Goal: Task Accomplishment & Management: Complete application form

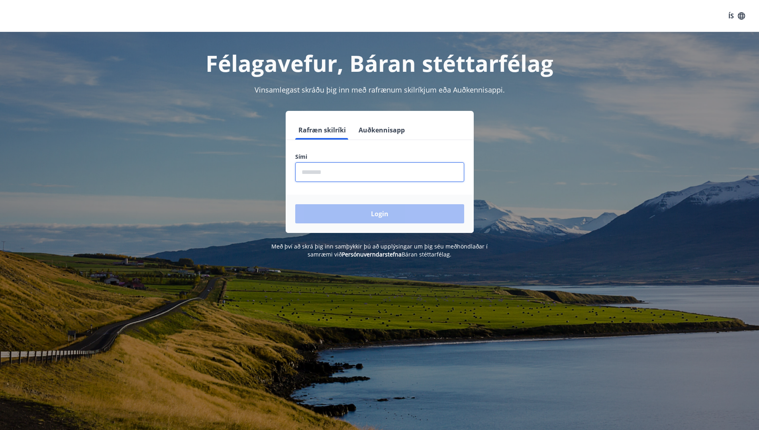
click at [314, 173] on input "phone" at bounding box center [379, 172] width 169 height 20
click at [327, 193] on form "Rafræn skilríki Auðkennisapp Sími ​ Login" at bounding box center [380, 176] width 188 height 112
click at [350, 176] on input "phone" at bounding box center [379, 172] width 169 height 20
type input "********"
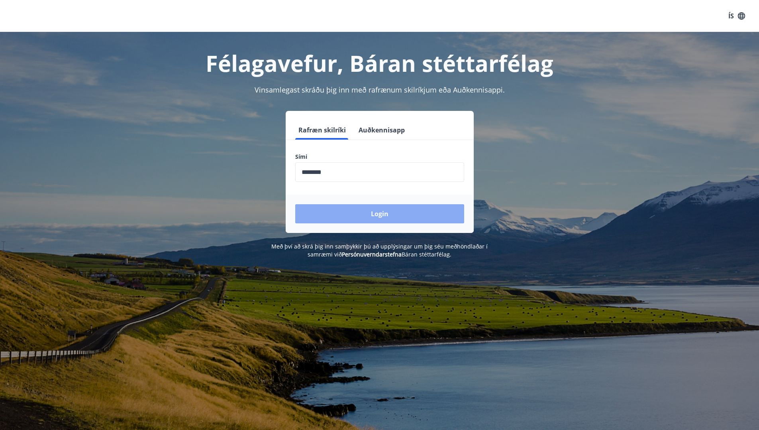
click at [344, 216] on button "Login" at bounding box center [379, 213] width 169 height 19
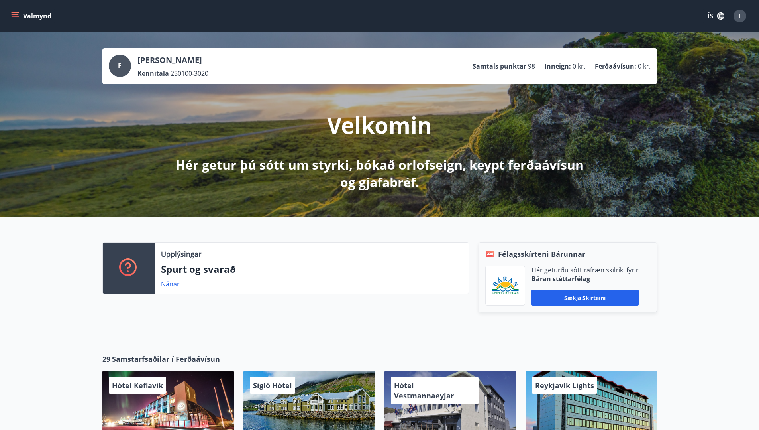
click at [20, 10] on button "Valmynd" at bounding box center [32, 16] width 45 height 14
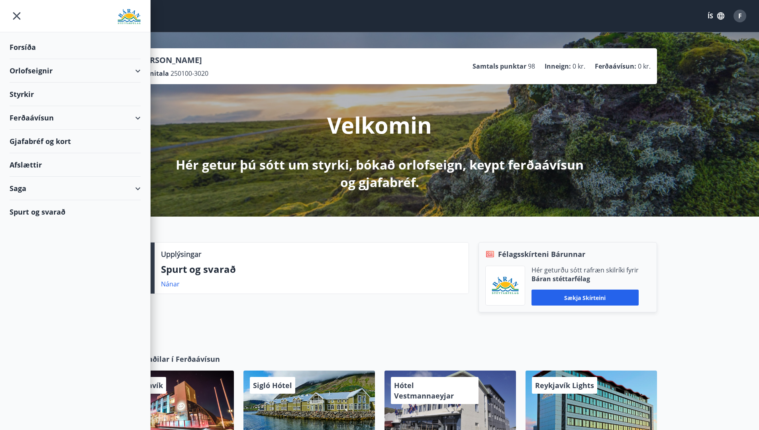
click at [29, 99] on div "Styrkir" at bounding box center [75, 95] width 131 height 24
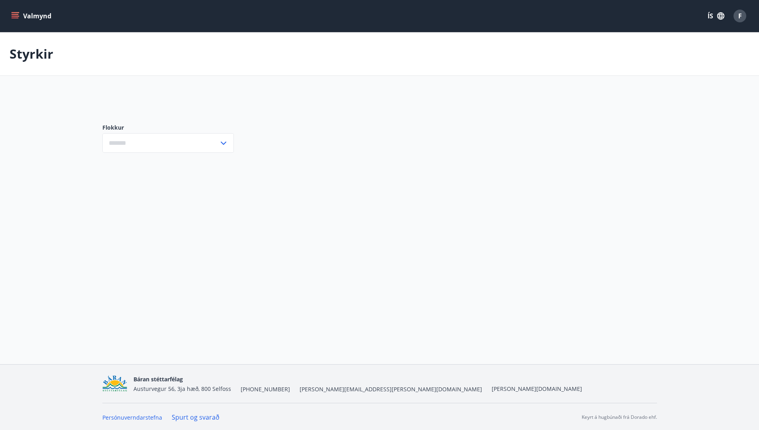
type input "***"
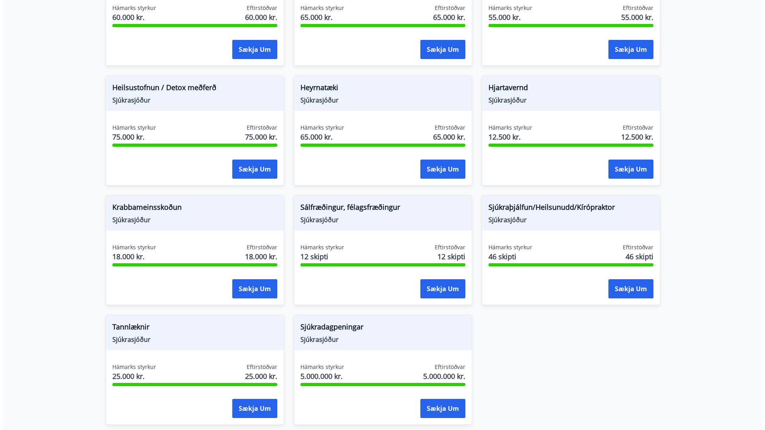
scroll to position [519, 0]
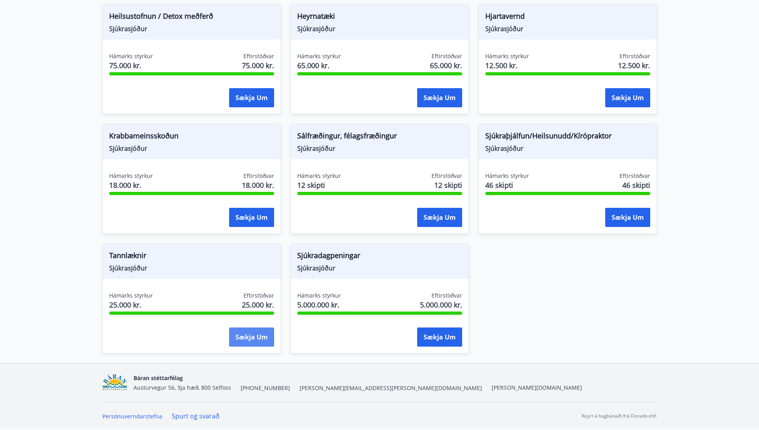
click at [256, 334] on button "Sækja um" at bounding box center [251, 336] width 45 height 19
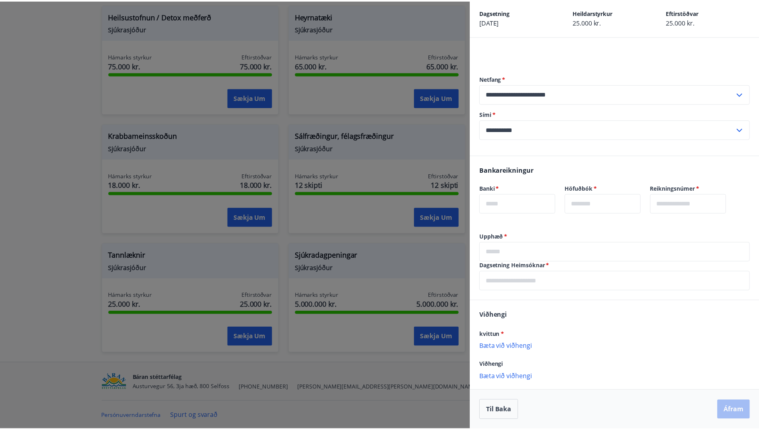
scroll to position [0, 0]
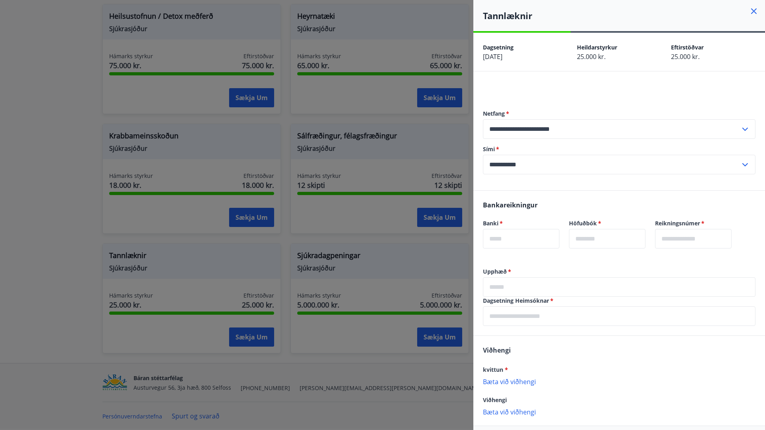
click at [462, 231] on div at bounding box center [382, 215] width 765 height 430
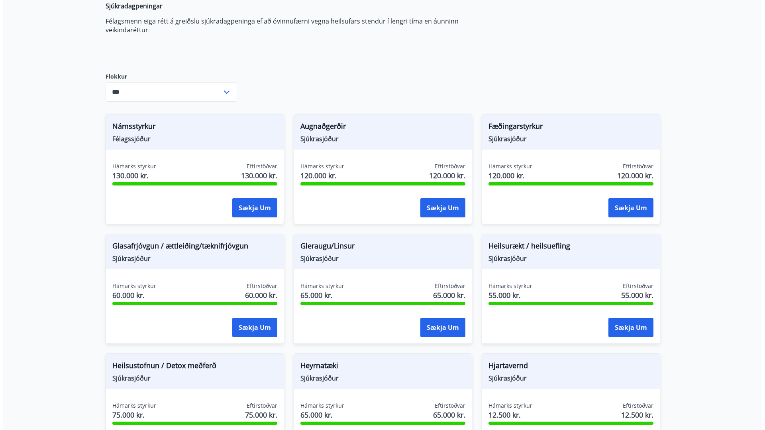
scroll to position [168, 0]
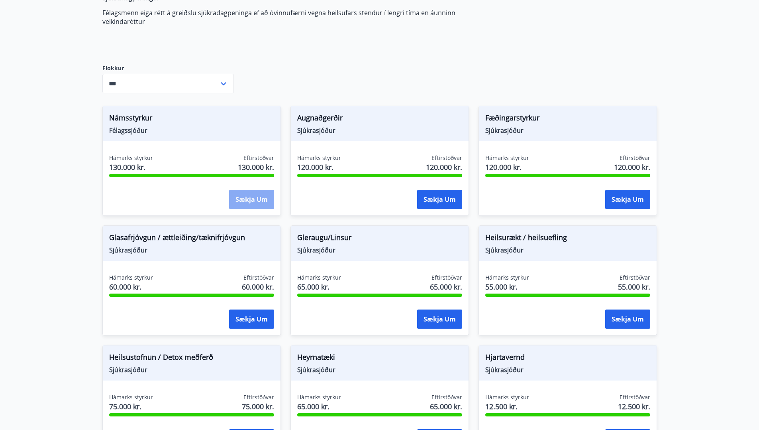
click at [248, 203] on button "Sækja um" at bounding box center [251, 199] width 45 height 19
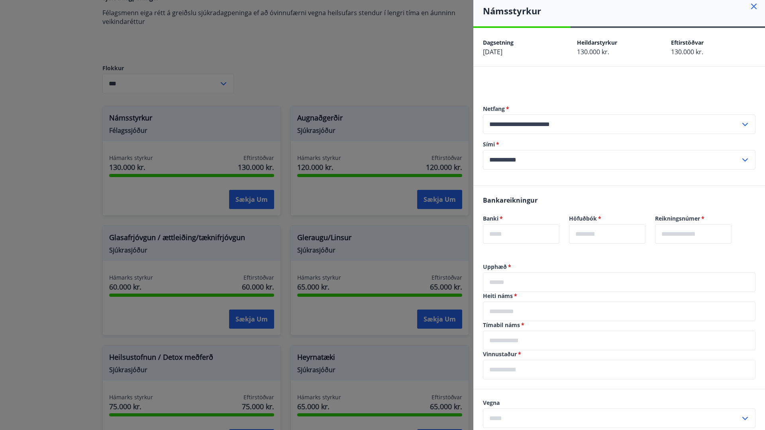
scroll to position [0, 0]
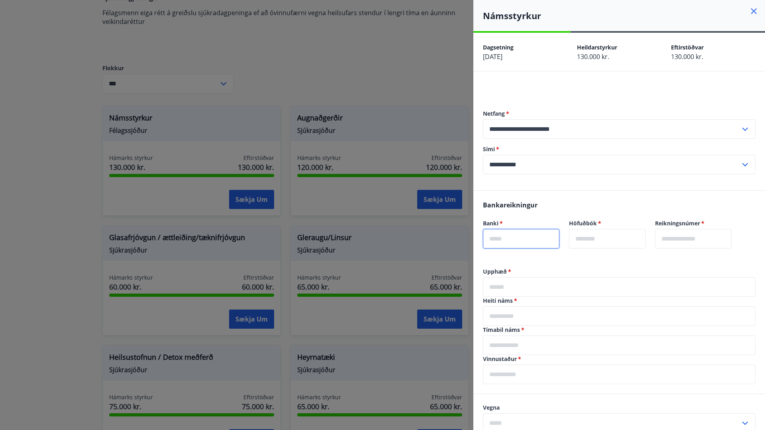
click at [511, 246] on input "text" at bounding box center [521, 239] width 77 height 20
type input "****"
click at [596, 248] on input "text" at bounding box center [607, 239] width 77 height 20
type input "**"
click at [705, 240] on input "text" at bounding box center [693, 239] width 77 height 20
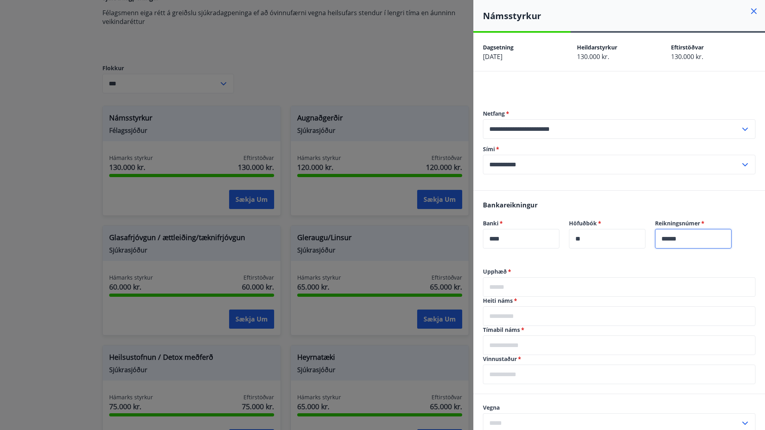
type input "******"
click at [582, 297] on input "text" at bounding box center [619, 287] width 273 height 20
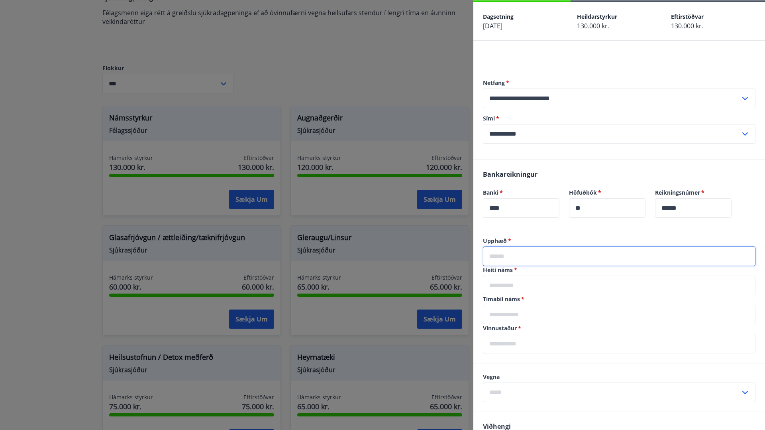
scroll to position [31, 0]
type input "*****"
click at [584, 295] on input "text" at bounding box center [619, 285] width 273 height 20
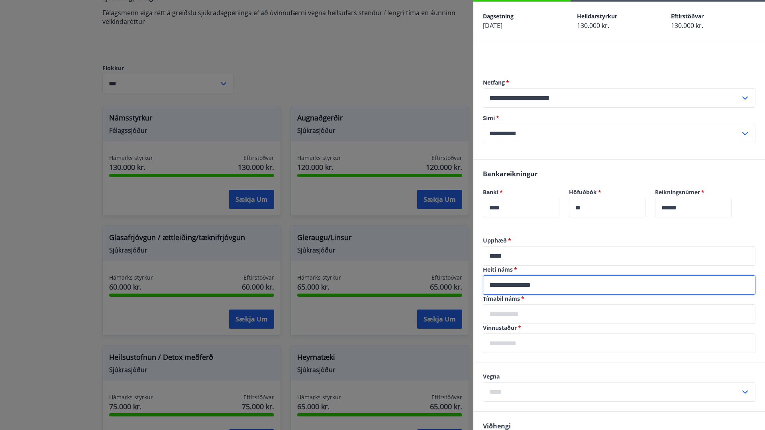
type input "**********"
click at [514, 324] on input "text" at bounding box center [619, 314] width 273 height 20
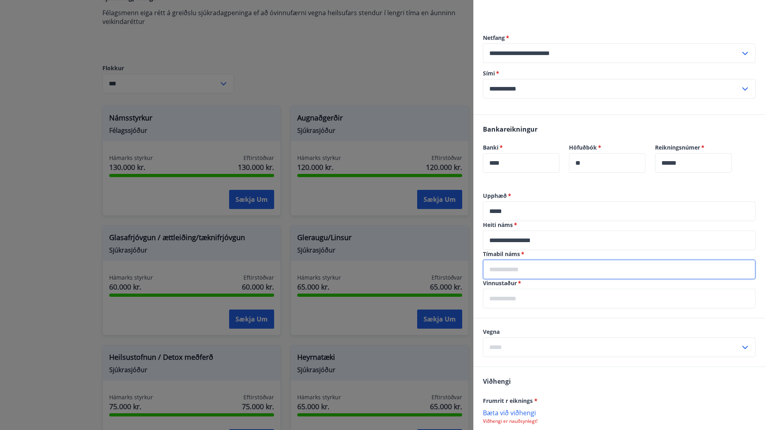
scroll to position [79, 0]
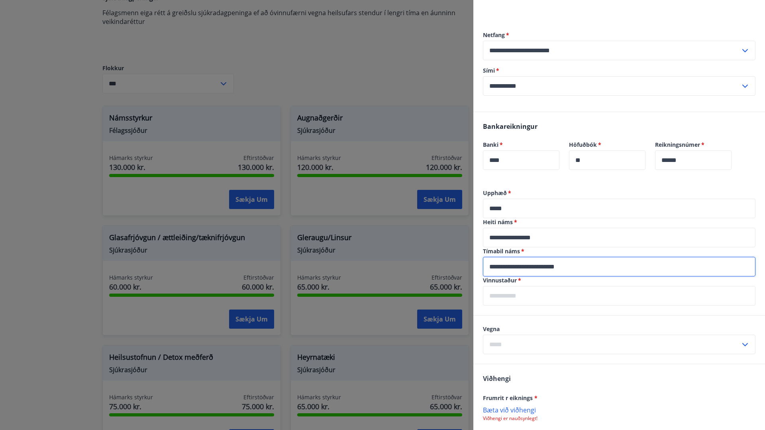
type input "**********"
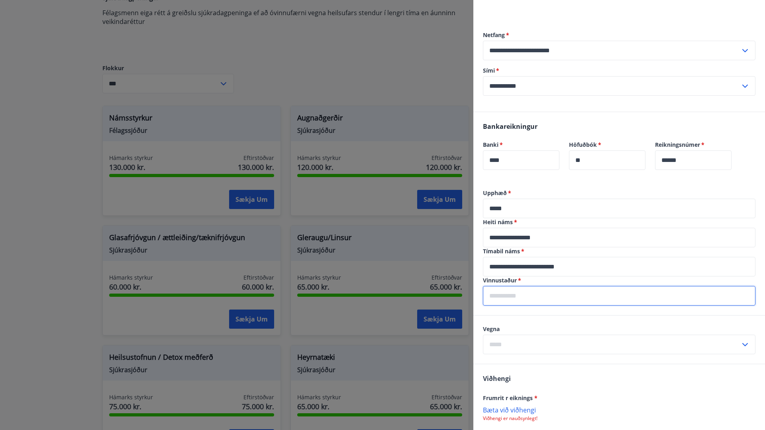
click at [528, 305] on input "text" at bounding box center [619, 296] width 273 height 20
click at [507, 305] on input "********" at bounding box center [619, 296] width 273 height 20
click at [536, 302] on input "**********" at bounding box center [619, 296] width 273 height 20
type input "**********"
click at [537, 350] on input "text" at bounding box center [612, 344] width 258 height 20
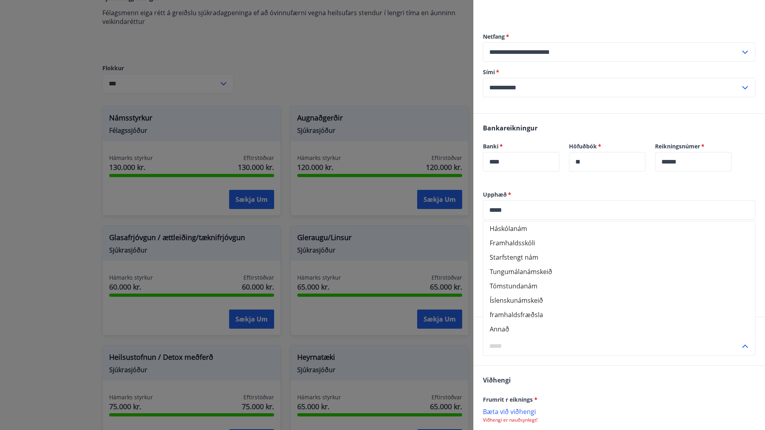
scroll to position [77, 0]
drag, startPoint x: 530, startPoint y: 337, endPoint x: 514, endPoint y: 335, distance: 16.1
click at [514, 335] on li "Annað" at bounding box center [620, 328] width 272 height 14
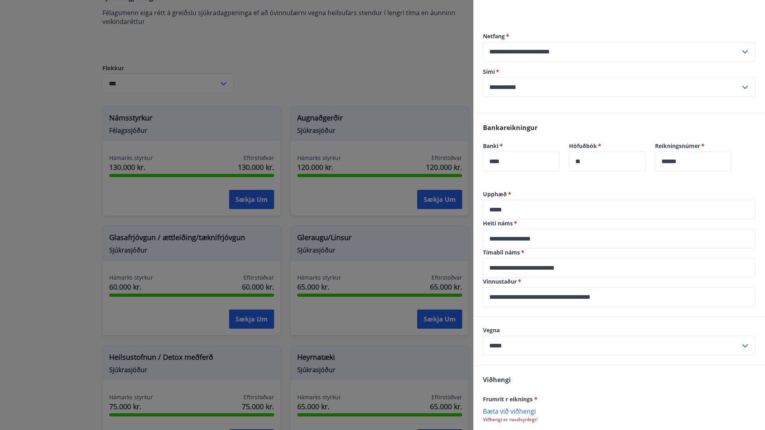
scroll to position [167, 0]
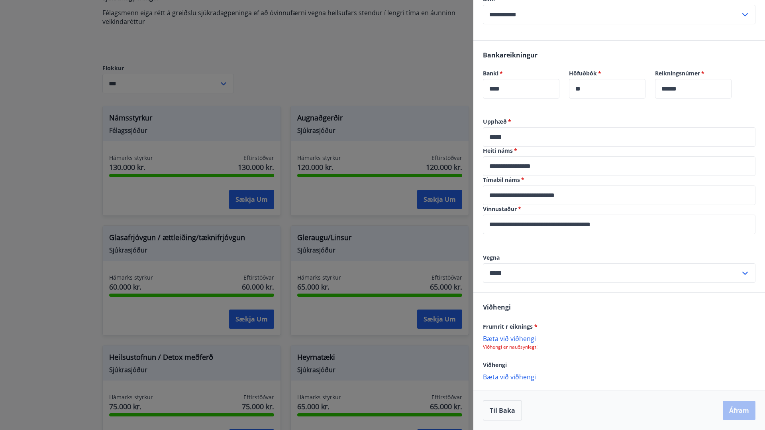
click at [520, 336] on p "Bæta við viðhengi" at bounding box center [619, 338] width 273 height 8
click at [491, 263] on input "*****" at bounding box center [612, 273] width 258 height 20
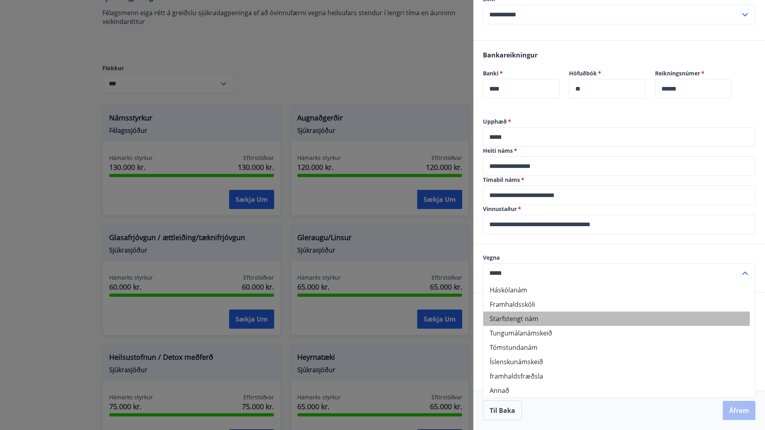
click at [549, 315] on li "Starfstengt nám" at bounding box center [620, 318] width 272 height 14
type input "**********"
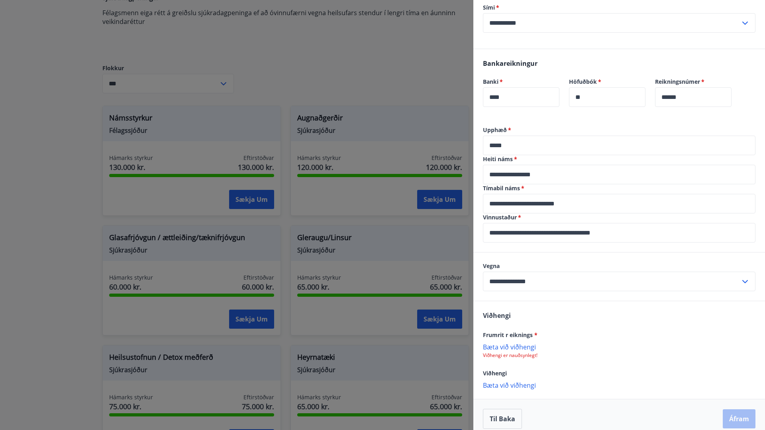
scroll to position [138, 0]
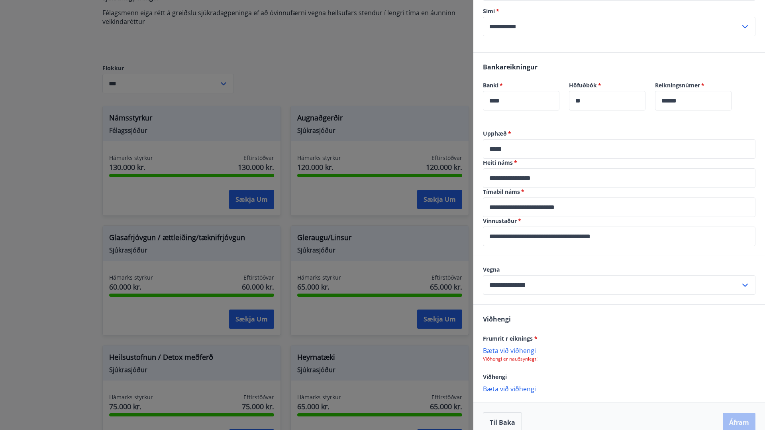
click at [531, 188] on input "**********" at bounding box center [619, 178] width 273 height 20
click at [569, 188] on input "**********" at bounding box center [619, 178] width 273 height 20
click at [646, 188] on input "**********" at bounding box center [619, 178] width 273 height 20
type input "**********"
click at [497, 159] on input "*****" at bounding box center [619, 149] width 273 height 20
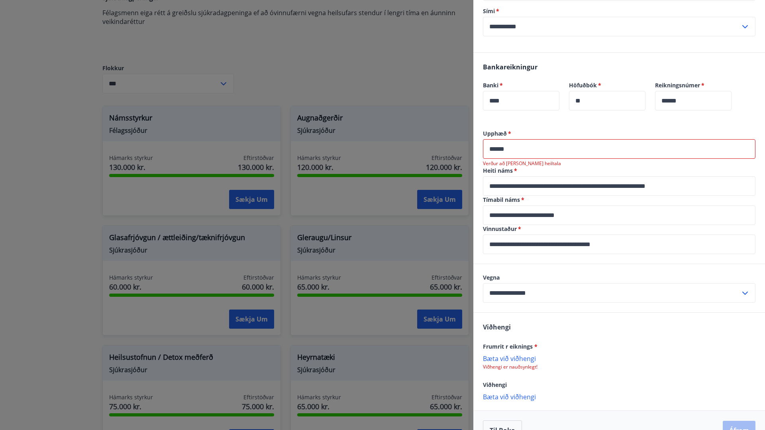
click at [526, 159] on input "******" at bounding box center [619, 149] width 273 height 20
click at [500, 159] on input "******" at bounding box center [619, 149] width 273 height 20
type input "*****"
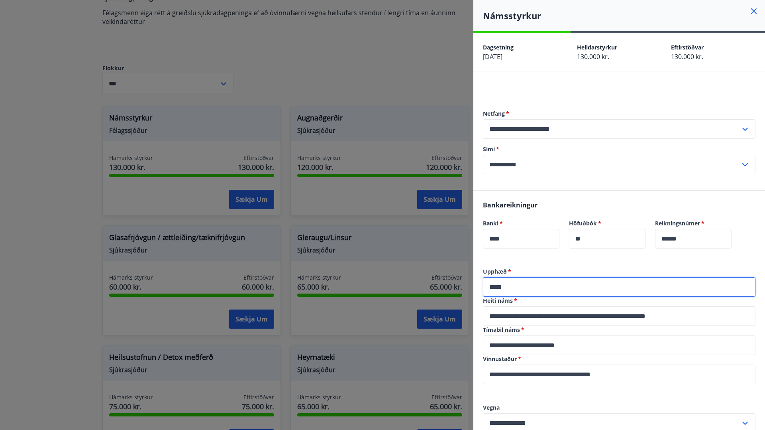
scroll to position [167, 0]
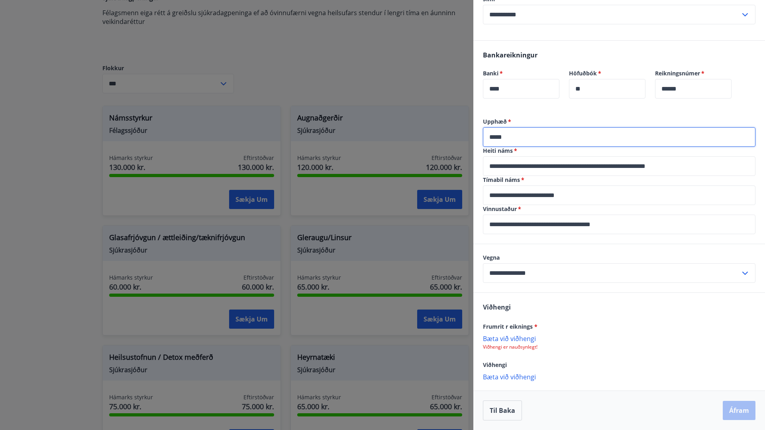
click at [507, 337] on p "Bæta við viðhengi" at bounding box center [619, 338] width 273 height 8
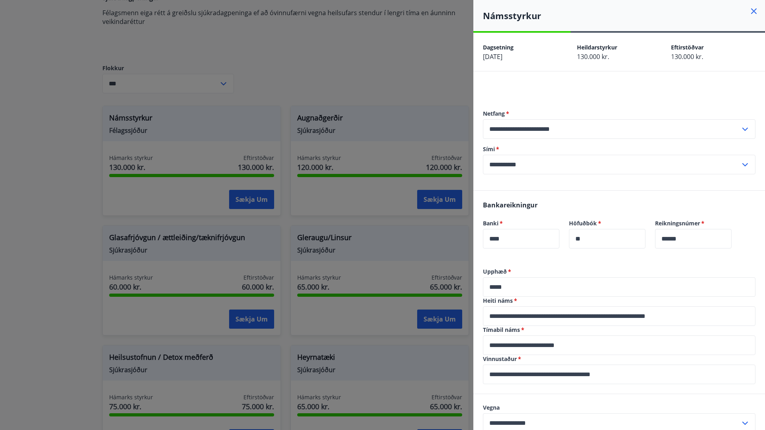
scroll to position [170, 0]
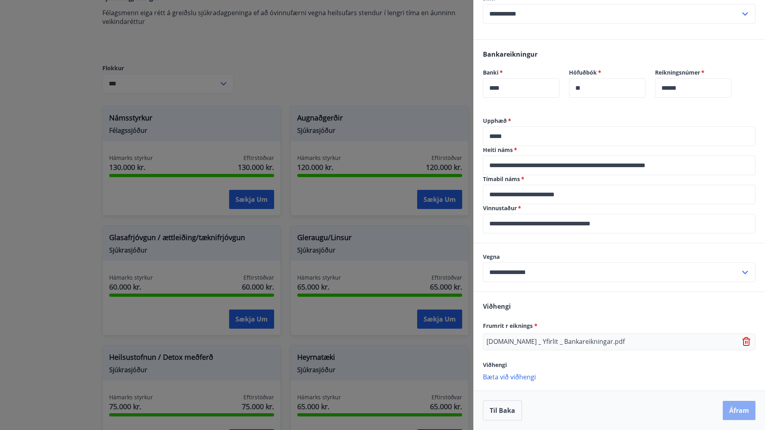
click at [737, 412] on button "Áfram" at bounding box center [739, 410] width 33 height 19
click at [734, 409] on button "Áfram" at bounding box center [739, 410] width 33 height 19
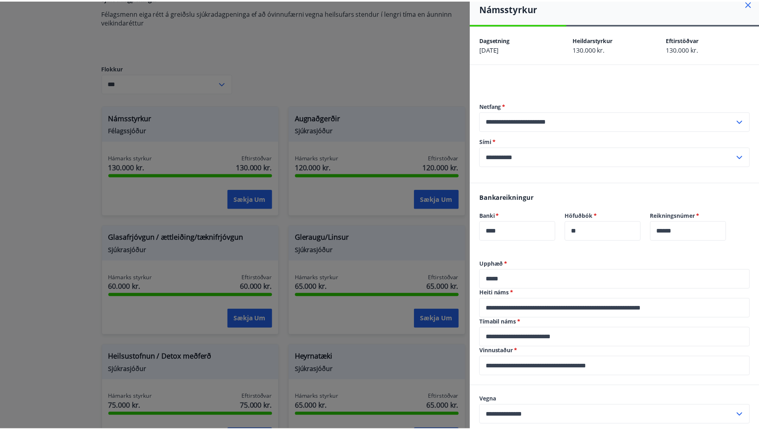
scroll to position [0, 0]
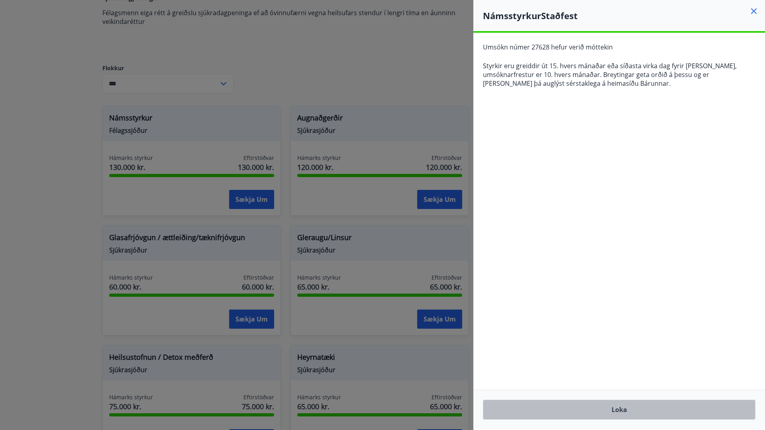
click at [616, 413] on button "Loka" at bounding box center [619, 409] width 273 height 20
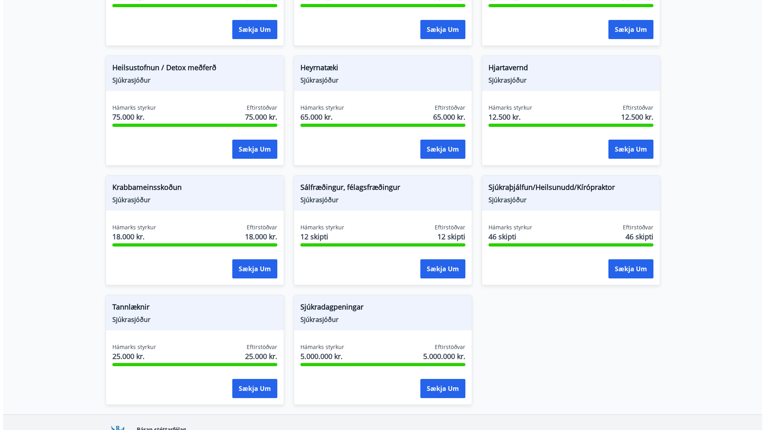
scroll to position [458, 0]
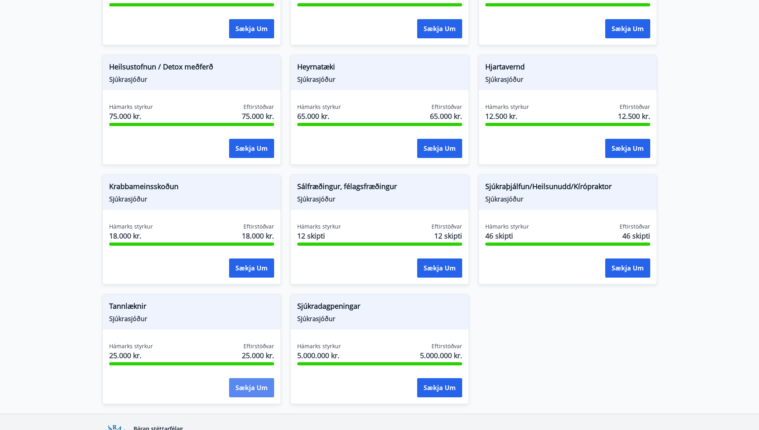
click at [254, 389] on button "Sækja um" at bounding box center [251, 387] width 45 height 19
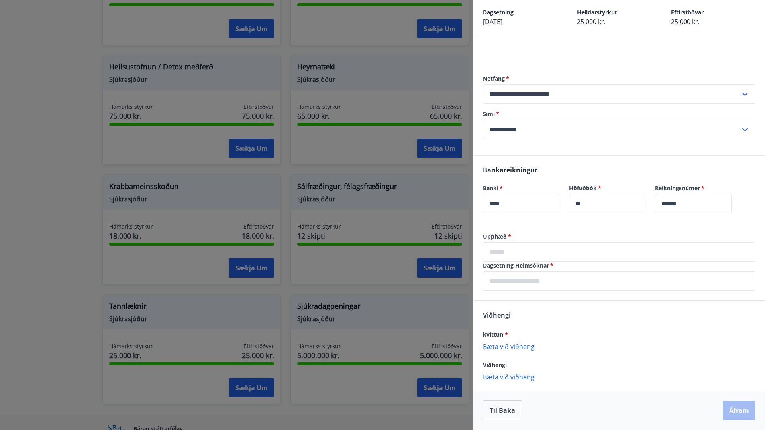
scroll to position [52, 0]
click at [520, 243] on input "text" at bounding box center [619, 252] width 273 height 20
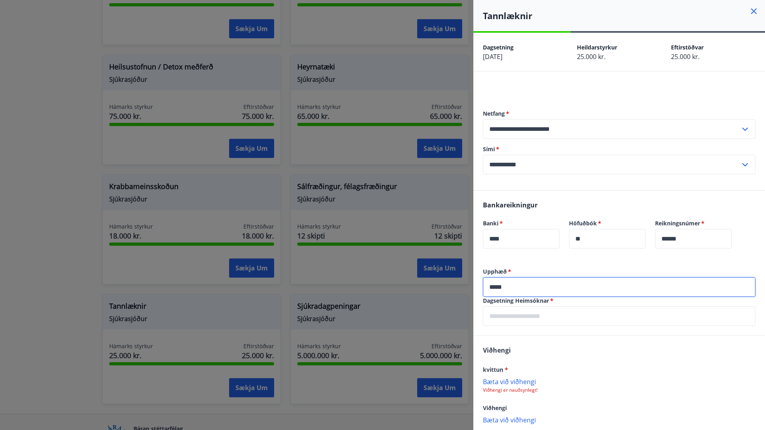
type input "*****"
click at [508, 326] on input "text" at bounding box center [619, 316] width 273 height 20
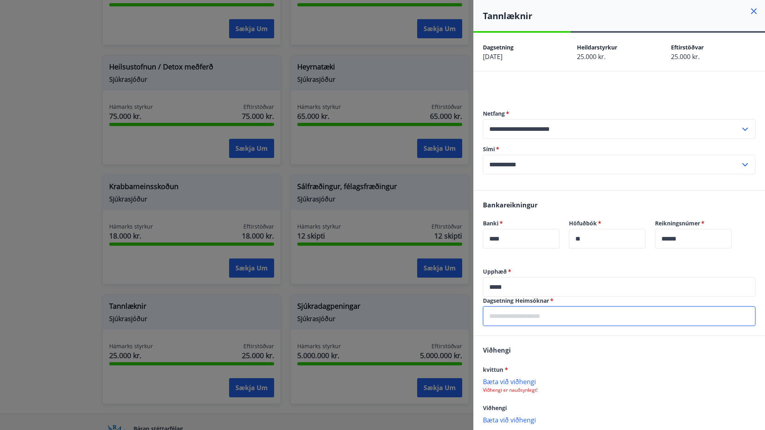
scroll to position [60, 0]
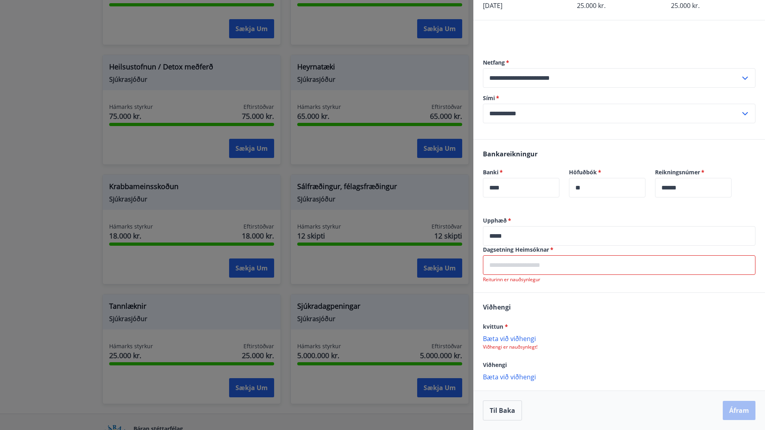
click at [550, 260] on input "text" at bounding box center [619, 265] width 273 height 20
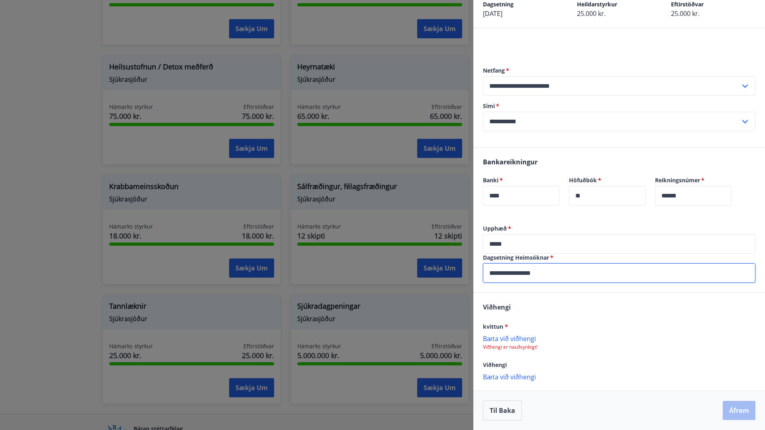
type input "**********"
click at [506, 331] on div "kvittun * Bæta við viðhengi Viðhengi er nauðsynlegt!" at bounding box center [619, 335] width 273 height 29
click at [501, 334] on p "Bæta við viðhengi" at bounding box center [619, 338] width 273 height 8
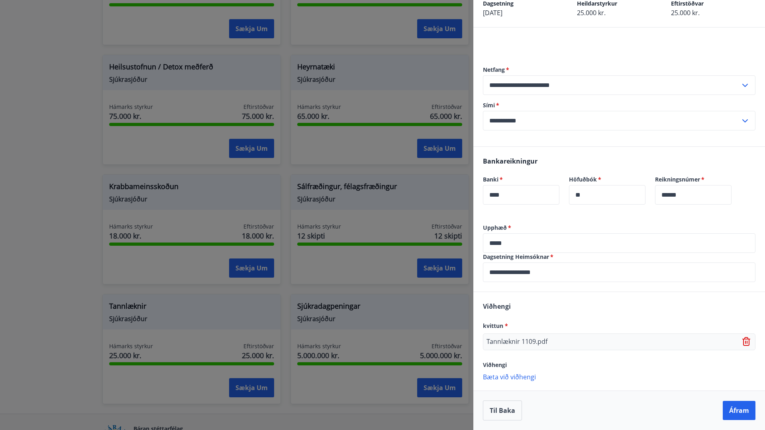
scroll to position [63, 0]
click at [743, 337] on icon at bounding box center [748, 342] width 10 height 10
click at [517, 374] on p "Bæta við viðhengi" at bounding box center [619, 376] width 273 height 8
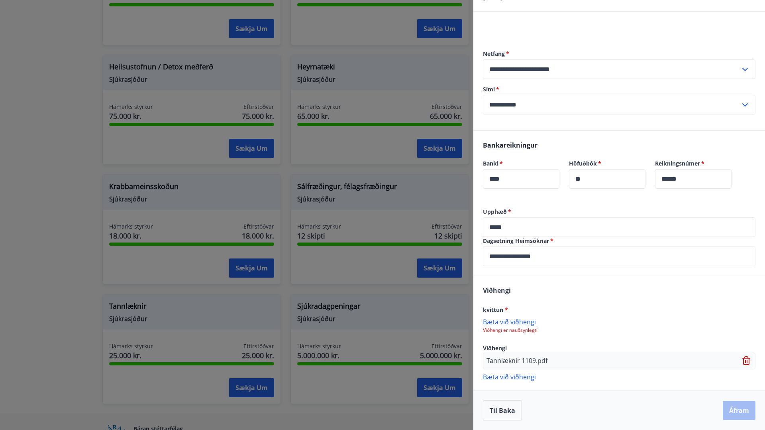
scroll to position [0, 0]
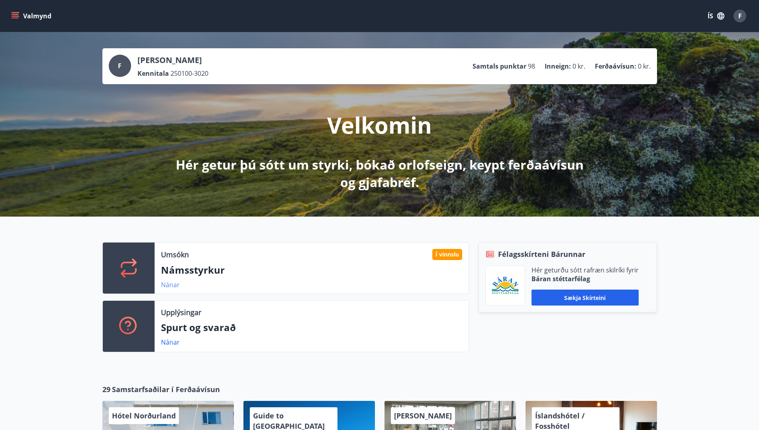
click at [172, 289] on link "Nánar" at bounding box center [170, 284] width 19 height 9
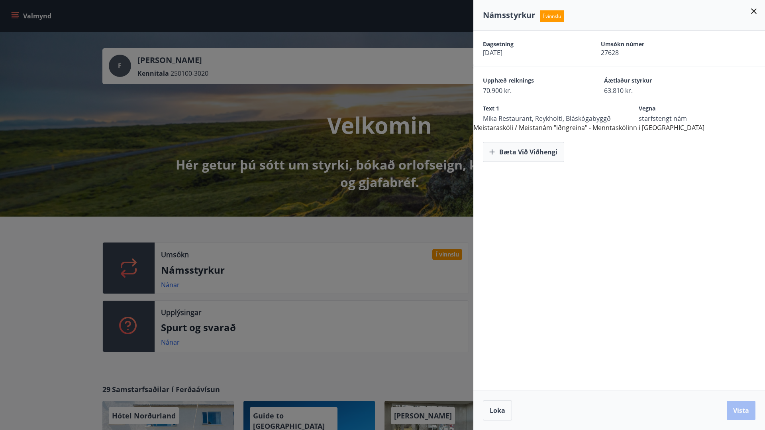
click at [357, 246] on div at bounding box center [382, 215] width 765 height 430
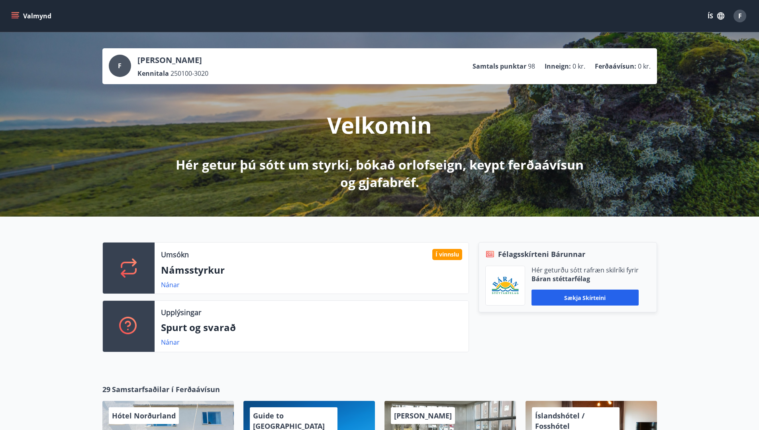
click at [15, 15] on icon "menu" at bounding box center [15, 14] width 7 height 1
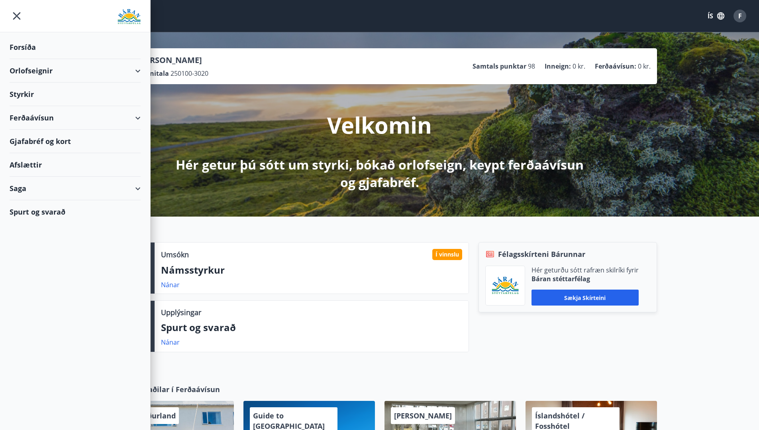
click at [29, 188] on div "Saga" at bounding box center [75, 189] width 131 height 24
click at [46, 246] on div "Umsóknir" at bounding box center [75, 242] width 118 height 17
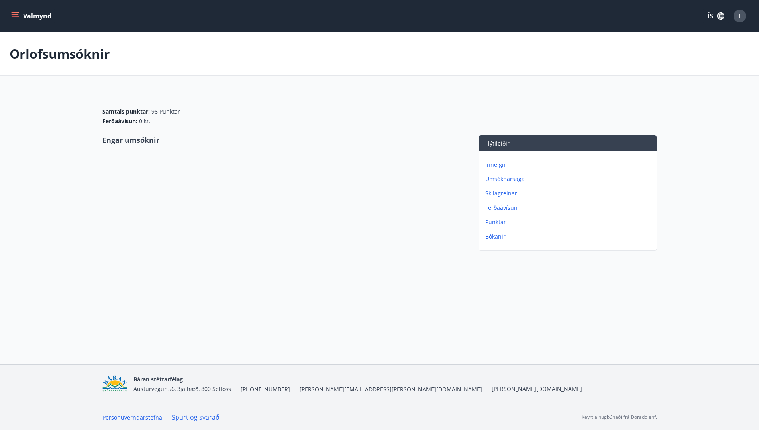
click at [18, 21] on button "Valmynd" at bounding box center [32, 16] width 45 height 14
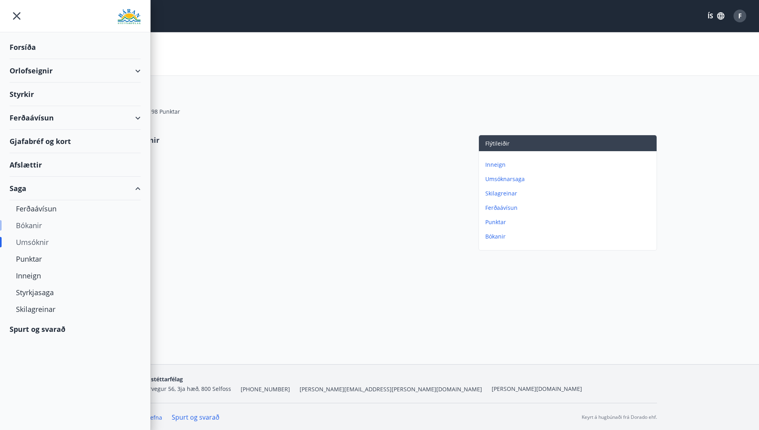
click at [39, 227] on div "Bókanir" at bounding box center [75, 225] width 118 height 17
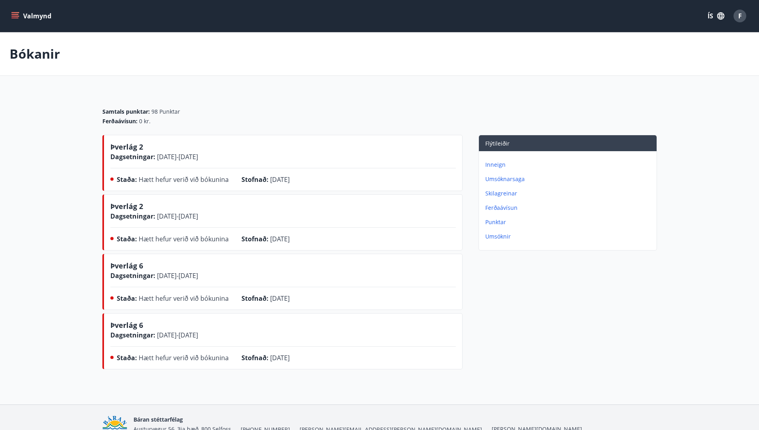
click at [17, 18] on icon "menu" at bounding box center [15, 18] width 7 height 1
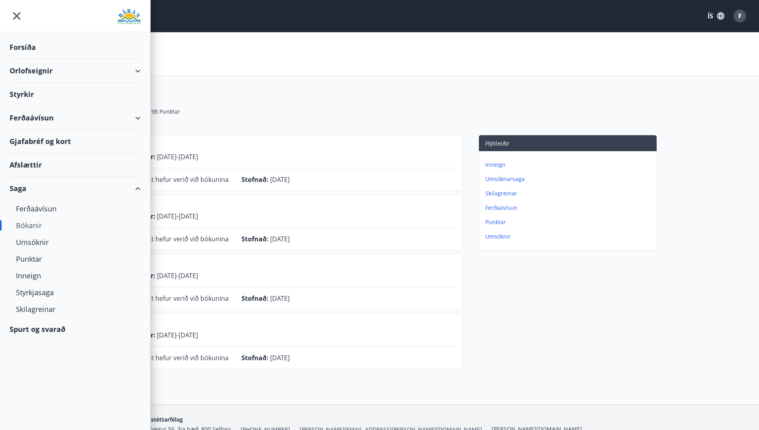
click at [39, 123] on div "Ferðaávísun" at bounding box center [75, 118] width 131 height 24
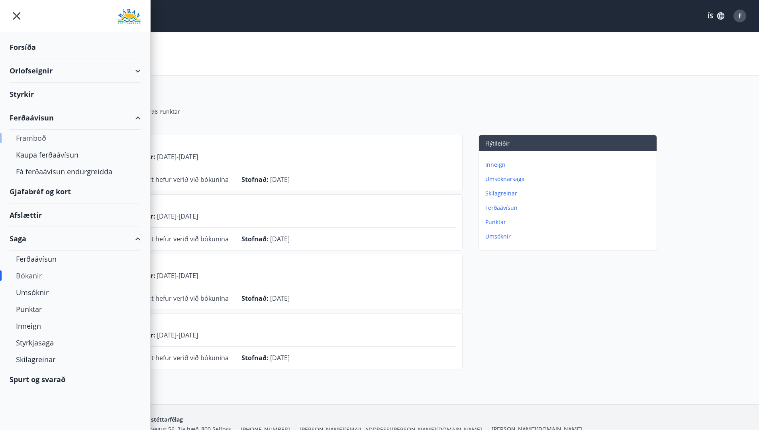
click at [44, 138] on div "Framboð" at bounding box center [75, 138] width 118 height 17
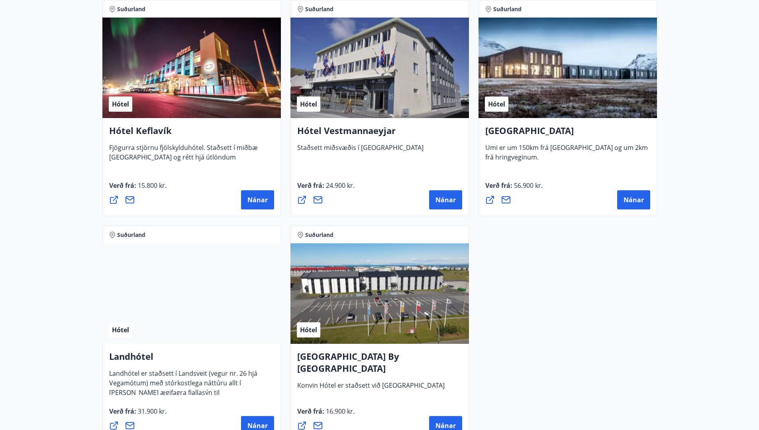
scroll to position [1959, 0]
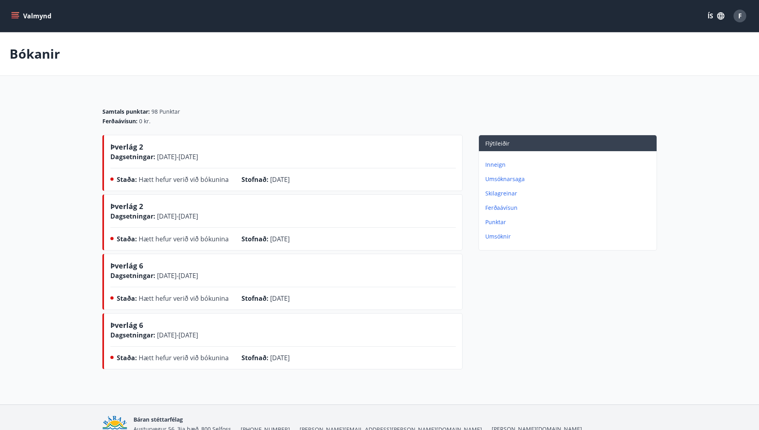
click at [12, 16] on icon "menu" at bounding box center [16, 16] width 9 height 1
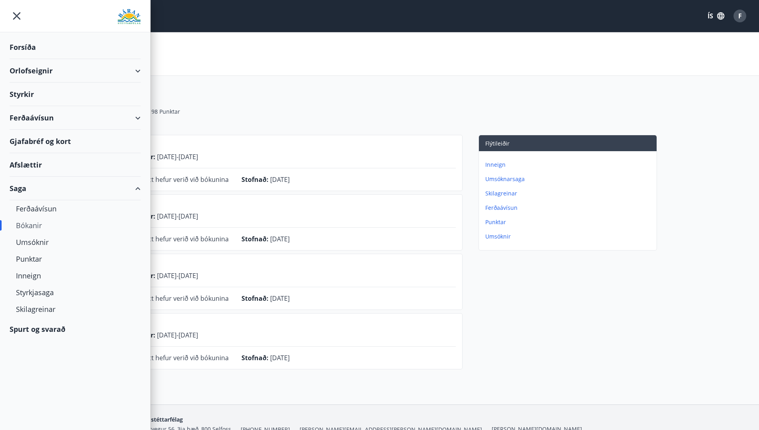
click at [42, 122] on div "Ferðaávísun" at bounding box center [75, 118] width 131 height 24
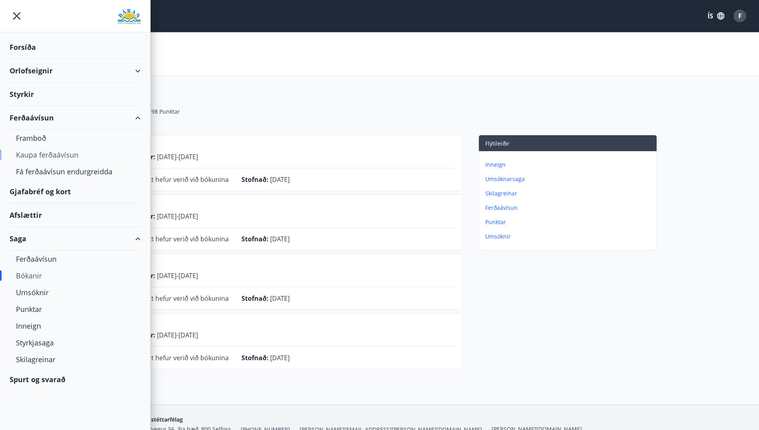
click at [46, 158] on div "Kaupa ferðaávísun" at bounding box center [75, 154] width 118 height 17
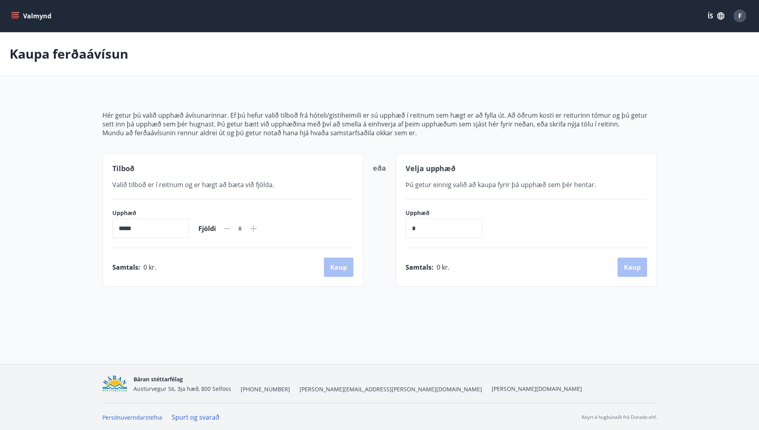
click at [18, 26] on div "Valmynd ÍS F" at bounding box center [379, 16] width 759 height 32
click at [13, 18] on icon "menu" at bounding box center [15, 16] width 8 height 8
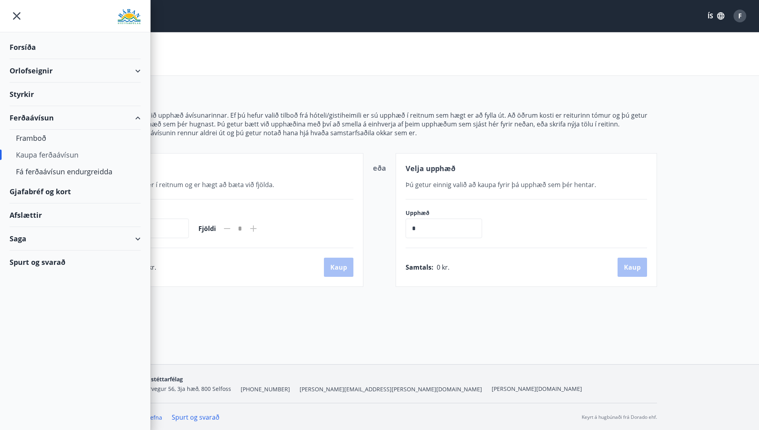
click at [49, 191] on div "Gjafabréf og kort" at bounding box center [75, 192] width 131 height 24
click at [28, 48] on div "Forsíða" at bounding box center [75, 47] width 131 height 24
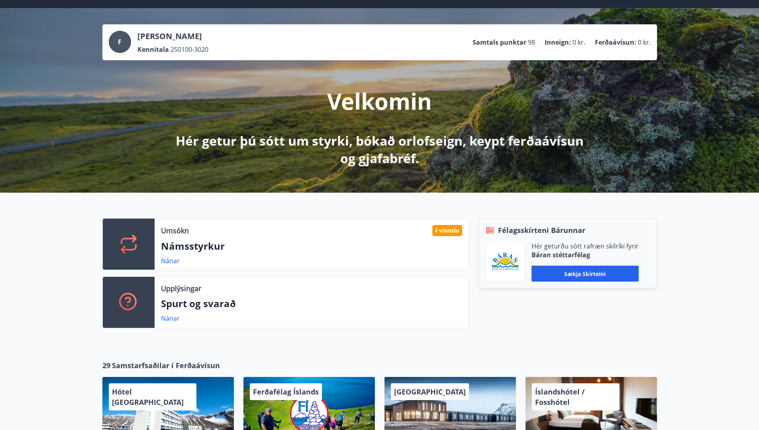
scroll to position [24, 0]
click at [503, 39] on p "Samtals punktar" at bounding box center [500, 42] width 54 height 9
click at [174, 322] on link "Nánar" at bounding box center [170, 318] width 19 height 9
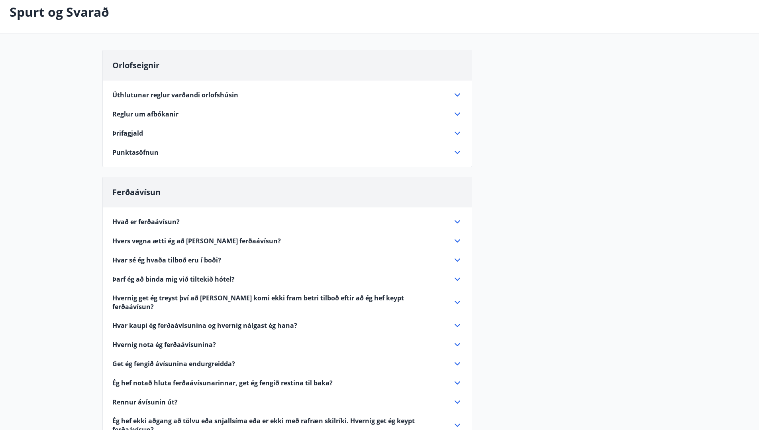
scroll to position [43, 0]
click at [139, 156] on span "Punktasöfnun" at bounding box center [135, 151] width 46 height 9
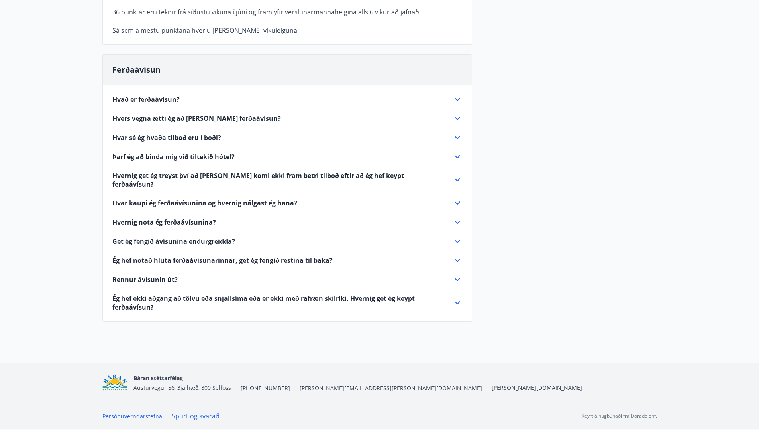
scroll to position [344, 0]
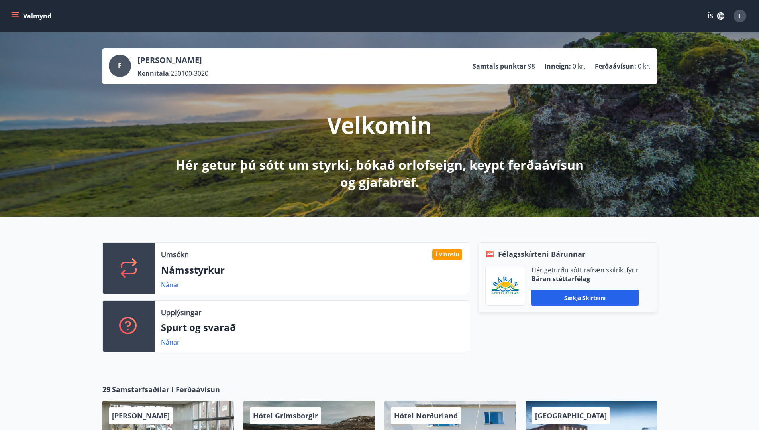
click at [19, 12] on button "Valmynd" at bounding box center [32, 16] width 45 height 14
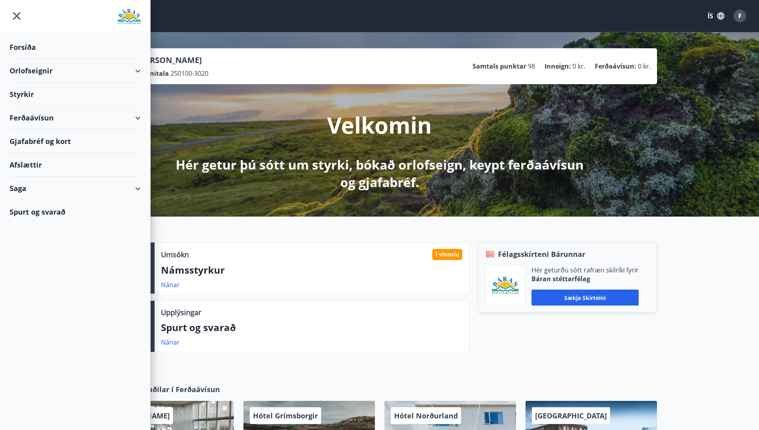
click at [29, 95] on div "Styrkir" at bounding box center [75, 95] width 131 height 24
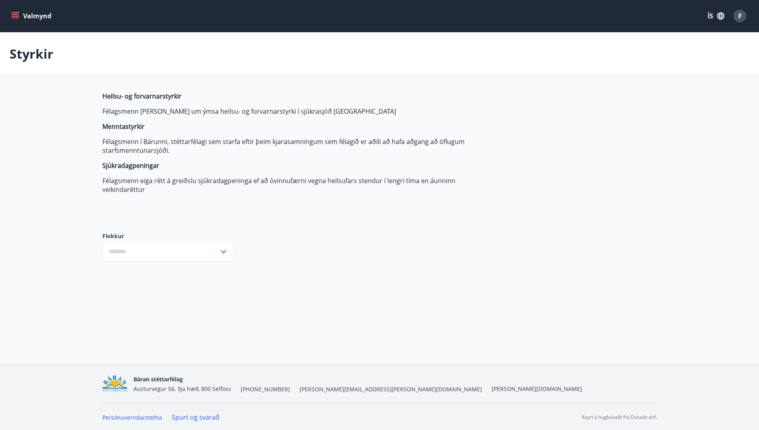
type input "***"
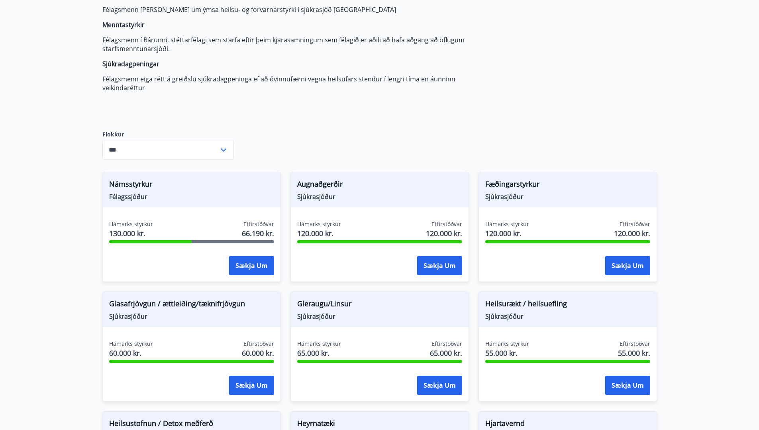
scroll to position [102, 0]
click at [182, 230] on div "Hámarks styrkur 130.000 kr. Eftirstöðvar 66.190 kr." at bounding box center [191, 230] width 165 height 20
click at [129, 192] on span "Námsstyrkur" at bounding box center [191, 185] width 165 height 14
click at [124, 228] on span "Hámarks styrkur" at bounding box center [131, 224] width 44 height 8
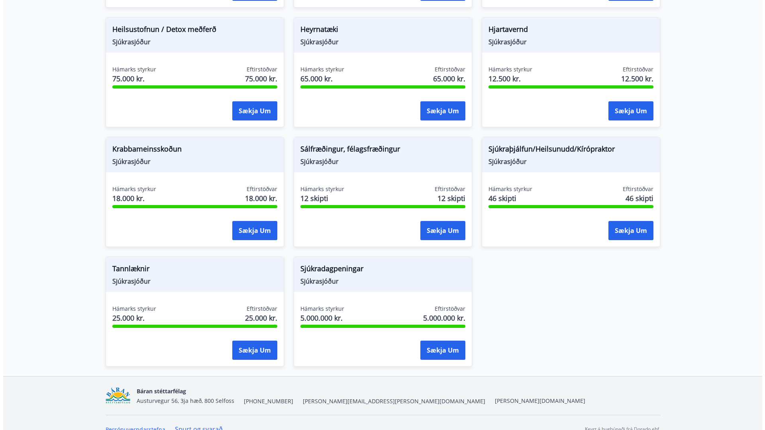
scroll to position [496, 0]
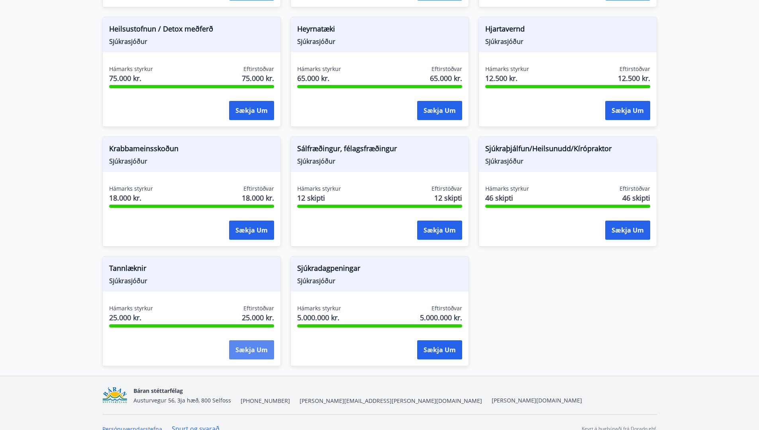
click at [244, 357] on button "Sækja um" at bounding box center [251, 349] width 45 height 19
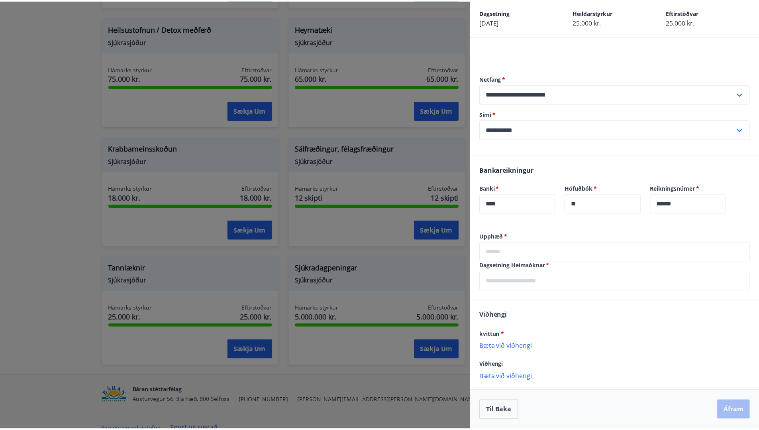
scroll to position [0, 0]
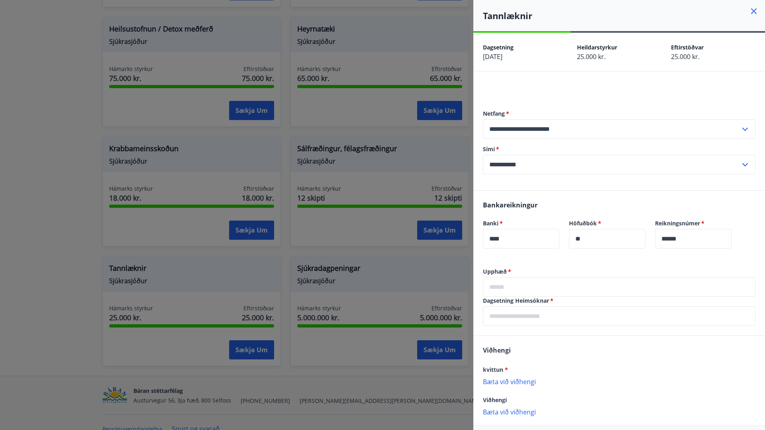
click at [429, 283] on div at bounding box center [382, 215] width 765 height 430
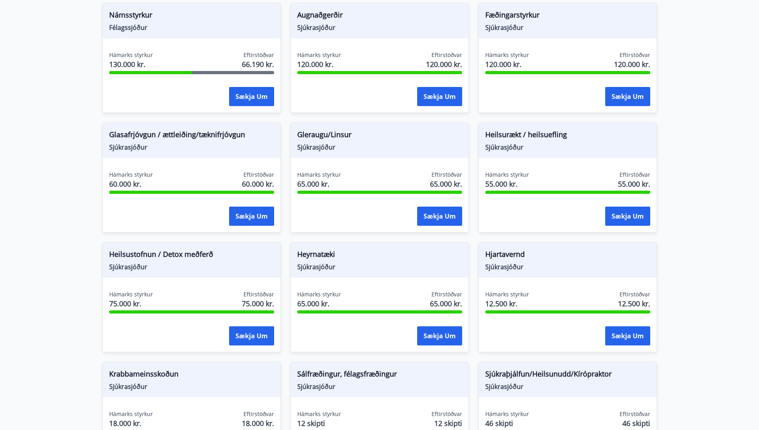
scroll to position [107, 0]
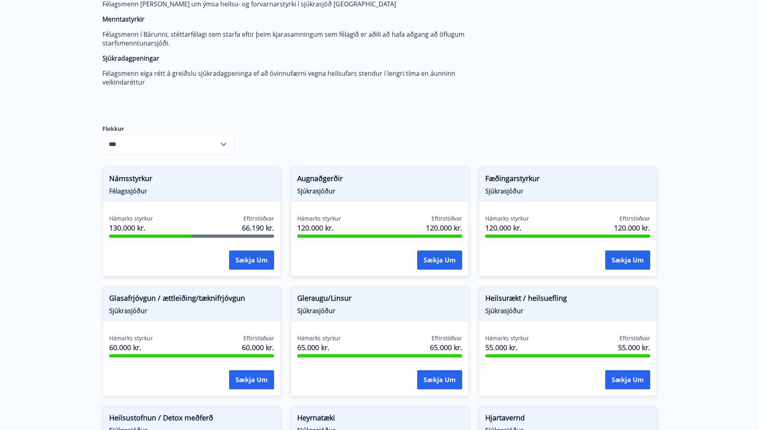
click at [153, 234] on div "Hámarks styrkur 130.000 kr. Eftirstöðvar 66.190 kr." at bounding box center [191, 224] width 165 height 20
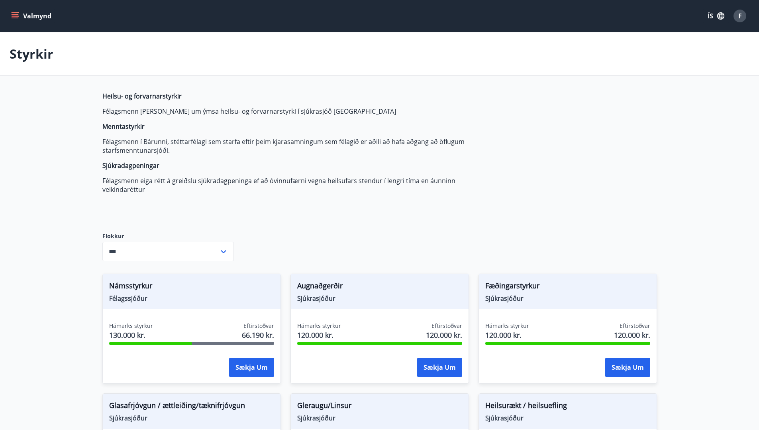
click at [33, 52] on p "Styrkir" at bounding box center [32, 54] width 44 height 18
click at [35, 20] on button "Valmynd" at bounding box center [32, 16] width 45 height 14
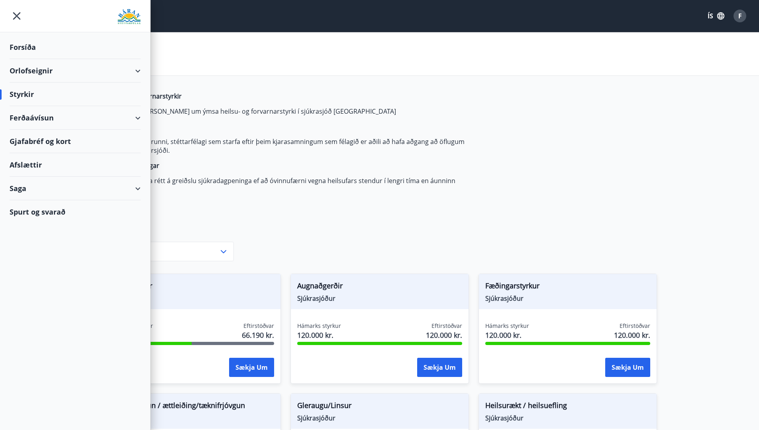
click at [127, 18] on img at bounding box center [129, 17] width 23 height 16
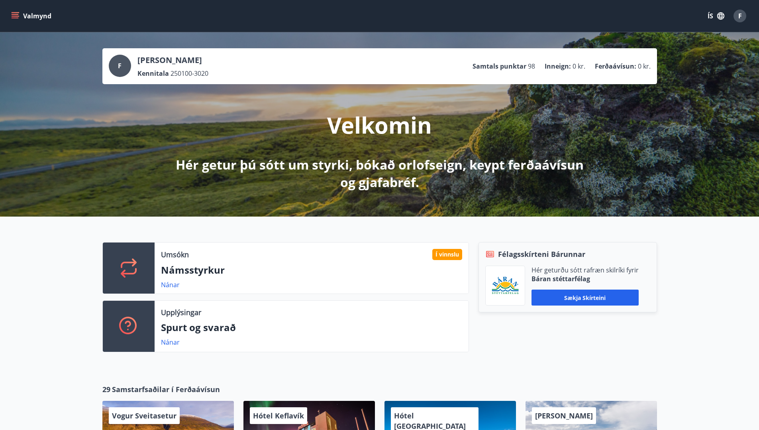
click at [39, 17] on button "Valmynd" at bounding box center [32, 16] width 45 height 14
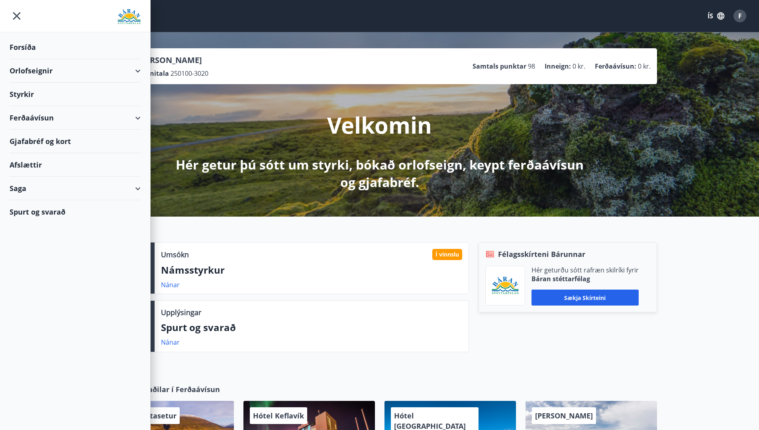
click at [31, 64] on div "Orlofseignir" at bounding box center [75, 71] width 131 height 24
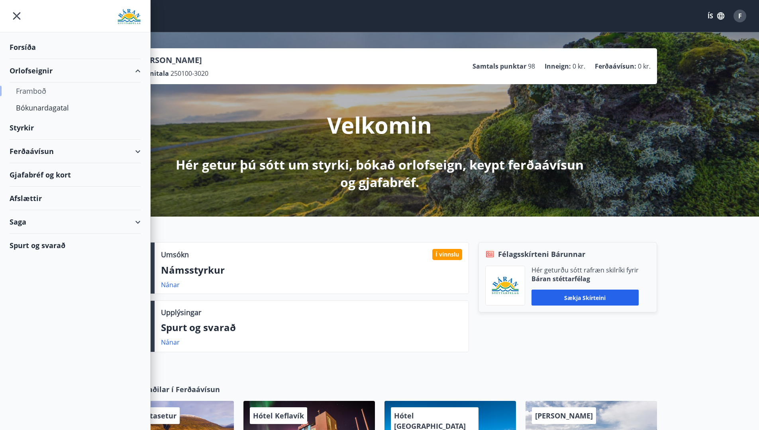
click at [39, 88] on div "Framboð" at bounding box center [75, 91] width 118 height 17
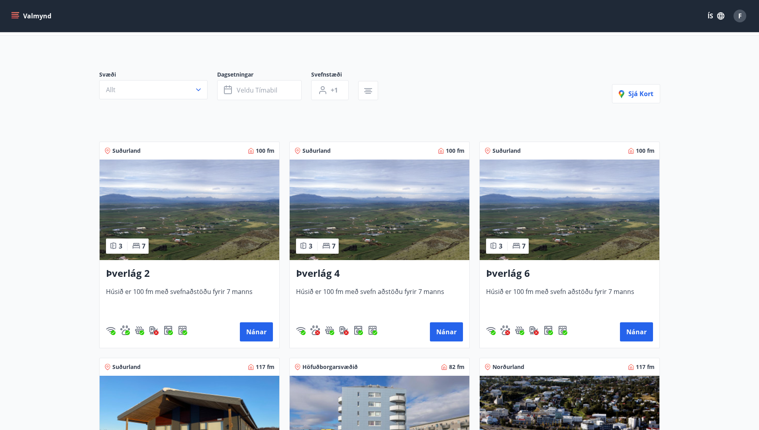
click at [163, 199] on img at bounding box center [190, 209] width 180 height 100
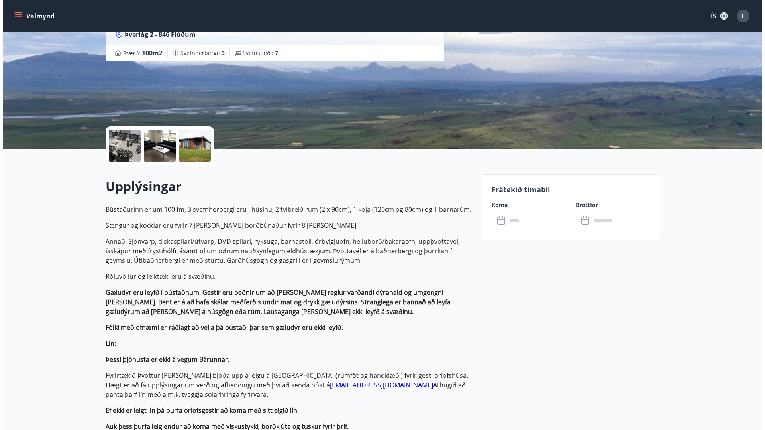
scroll to position [91, 0]
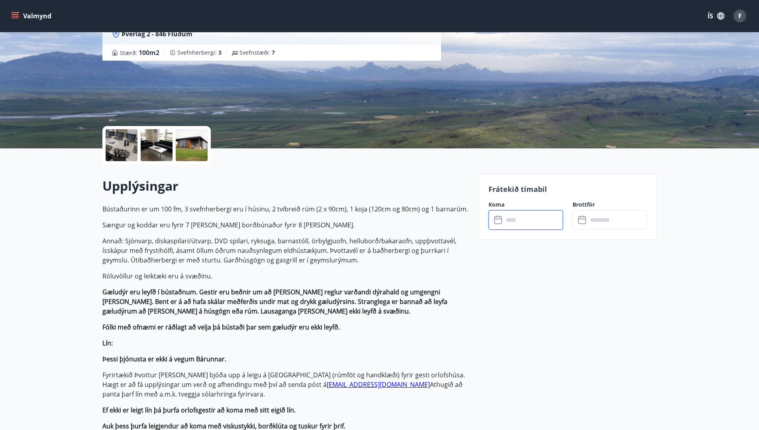
click at [519, 214] on input "text" at bounding box center [533, 220] width 59 height 20
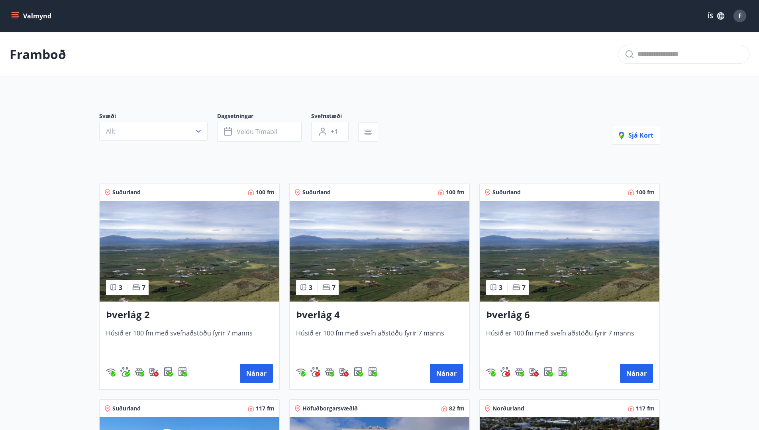
click at [347, 244] on img at bounding box center [380, 251] width 180 height 100
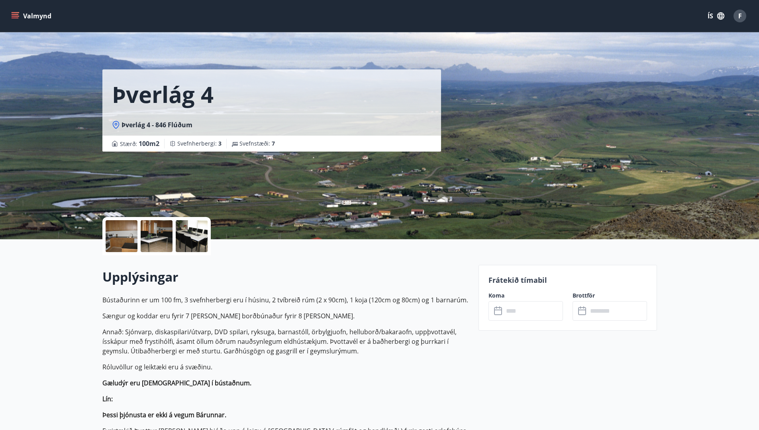
click at [531, 307] on input "text" at bounding box center [533, 311] width 59 height 20
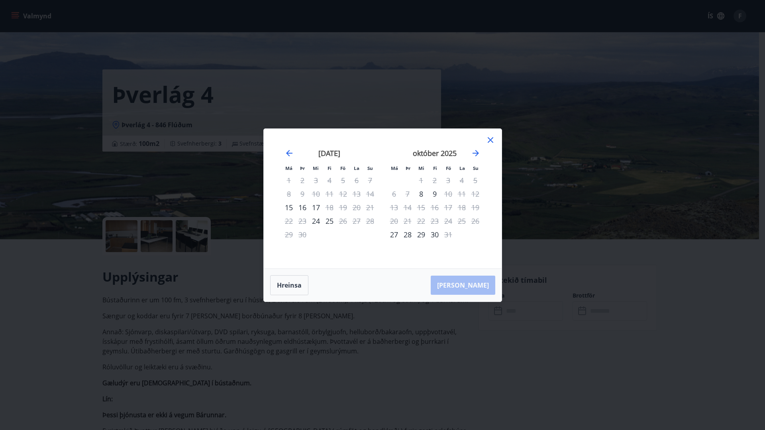
click at [433, 324] on div "Má Þr Mi Fi Fö La Su Má Þr Mi Fi Fö La Su [DATE] 1 2 3 4 5 6 7 8 9 10 11 12 13 …" at bounding box center [382, 215] width 765 height 430
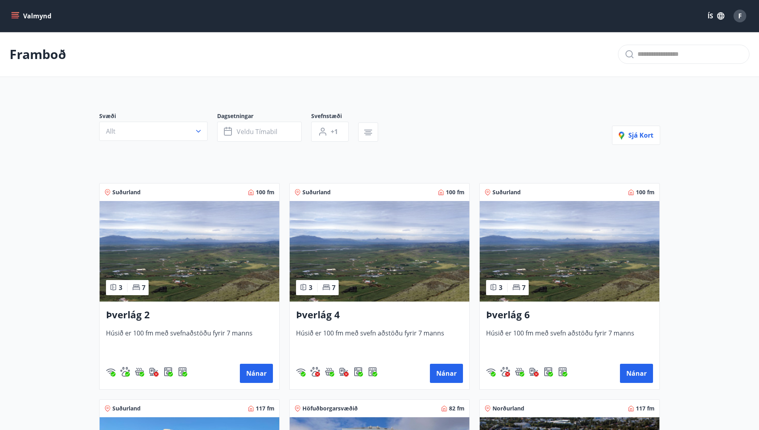
click at [579, 230] on img at bounding box center [570, 251] width 180 height 100
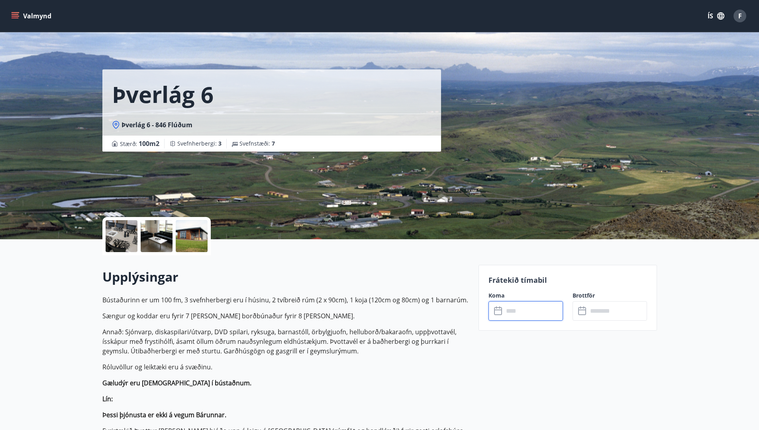
click at [527, 313] on input "text" at bounding box center [533, 311] width 59 height 20
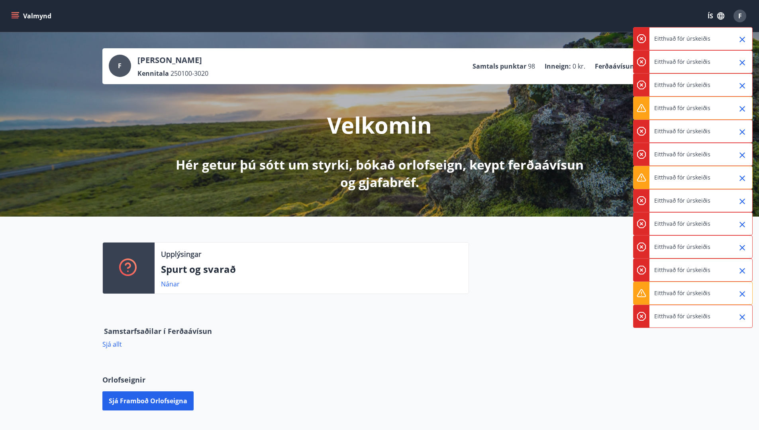
click at [34, 17] on button "Valmynd" at bounding box center [32, 16] width 45 height 14
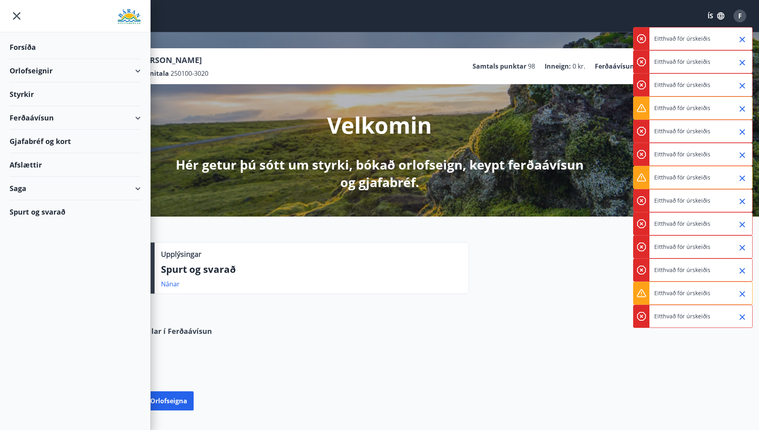
click at [40, 75] on div "Orlofseignir" at bounding box center [75, 71] width 131 height 24
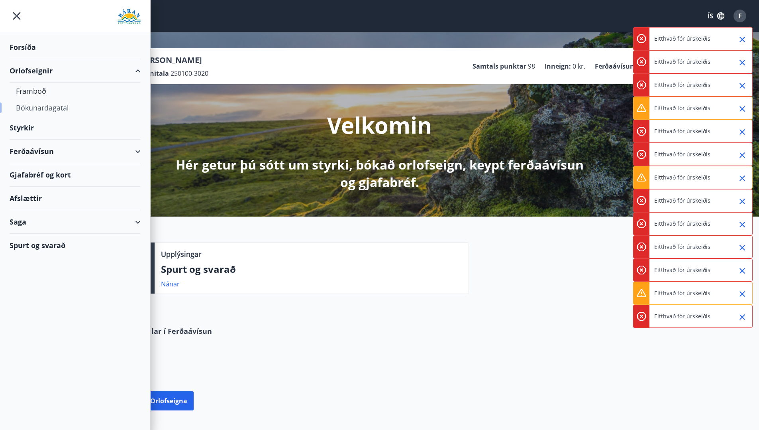
click at [33, 104] on div "Bókunardagatal" at bounding box center [75, 107] width 118 height 17
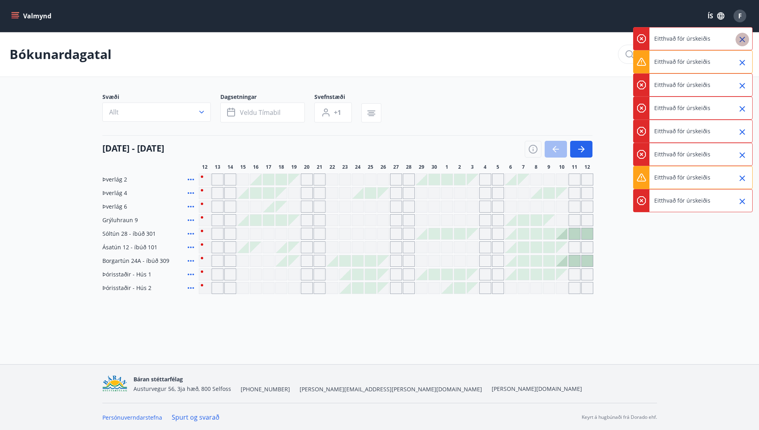
click at [745, 41] on icon "Close" at bounding box center [743, 40] width 10 height 10
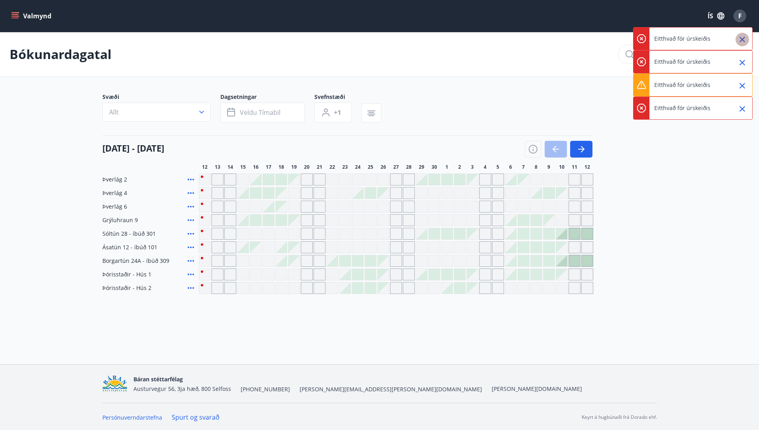
click at [745, 41] on icon "Close" at bounding box center [743, 40] width 10 height 10
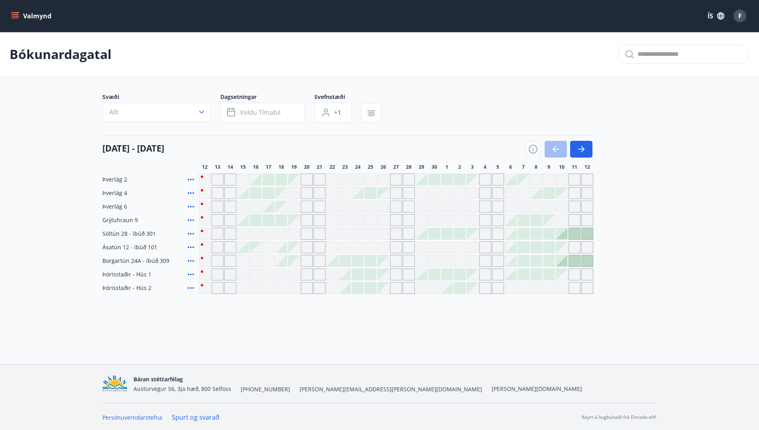
click at [745, 41] on div "Bókunardagatal" at bounding box center [379, 54] width 759 height 45
click at [191, 183] on icon at bounding box center [191, 180] width 10 height 10
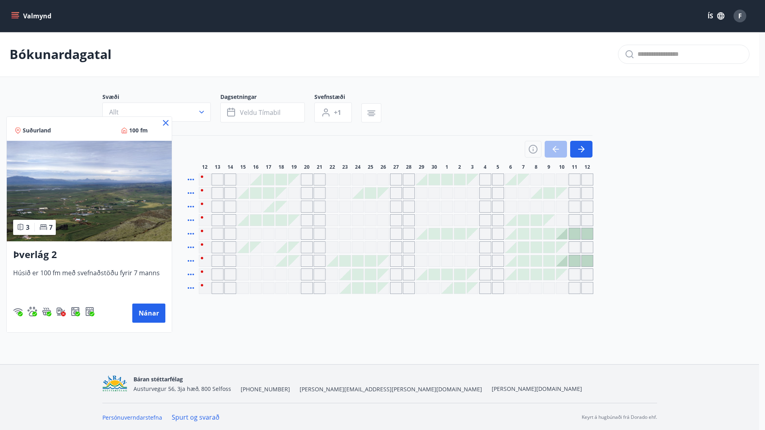
click at [550, 153] on div at bounding box center [382, 215] width 765 height 430
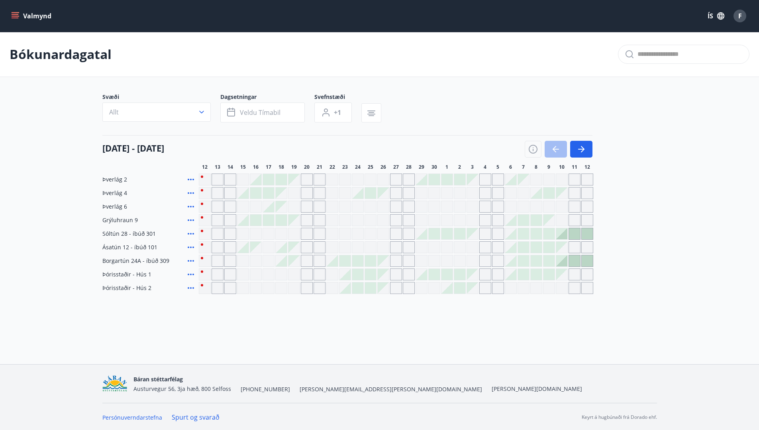
click at [218, 179] on div "Gráir dagar eru ekki bókanlegir" at bounding box center [218, 179] width 12 height 12
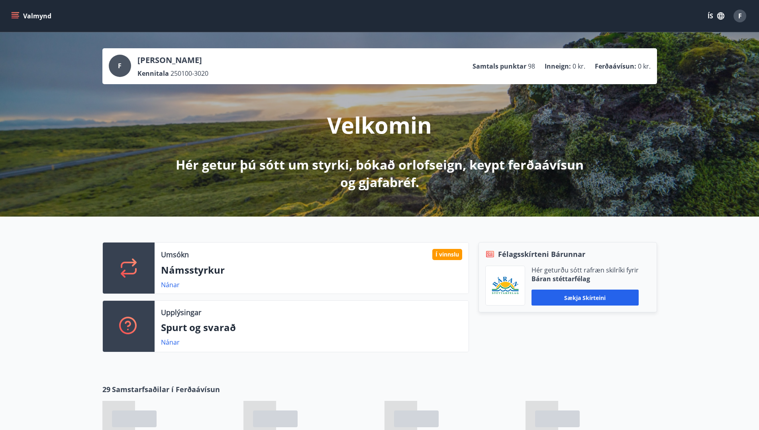
click at [10, 14] on button "Valmynd" at bounding box center [32, 16] width 45 height 14
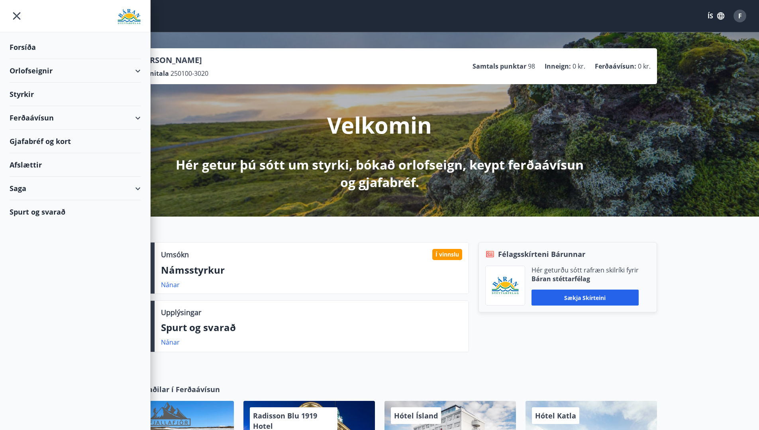
click at [29, 99] on div "Styrkir" at bounding box center [75, 95] width 131 height 24
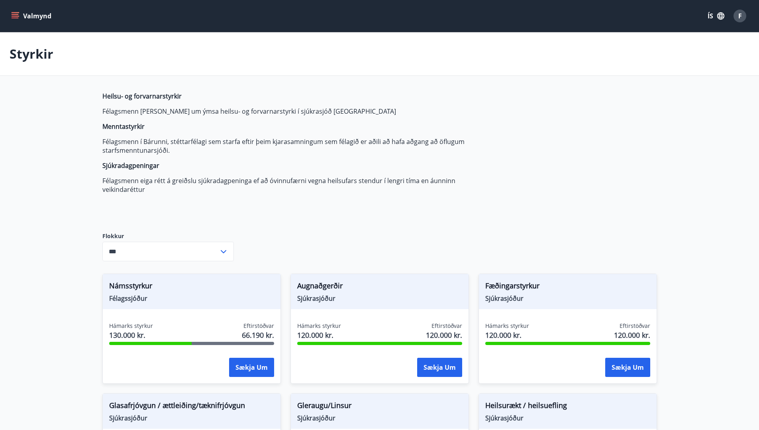
type input "***"
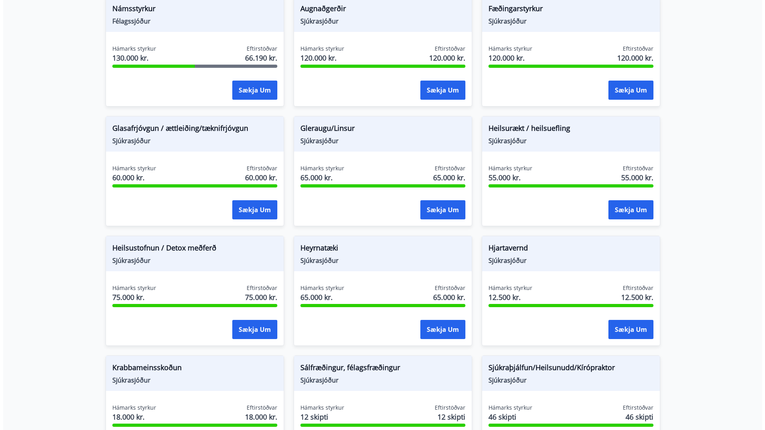
scroll to position [277, 0]
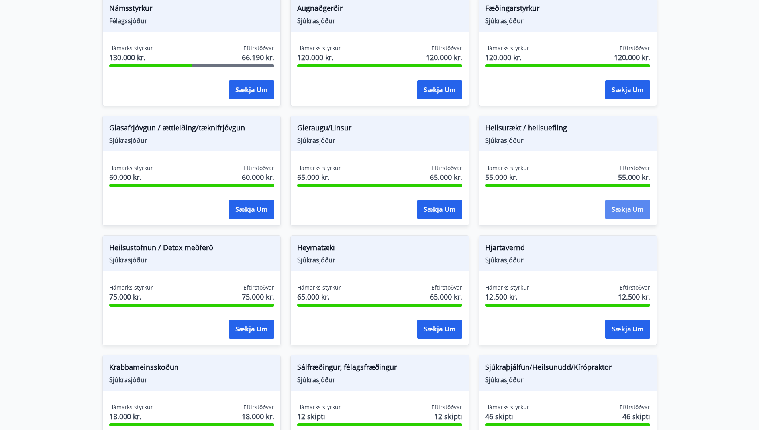
click at [623, 210] on button "Sækja um" at bounding box center [628, 209] width 45 height 19
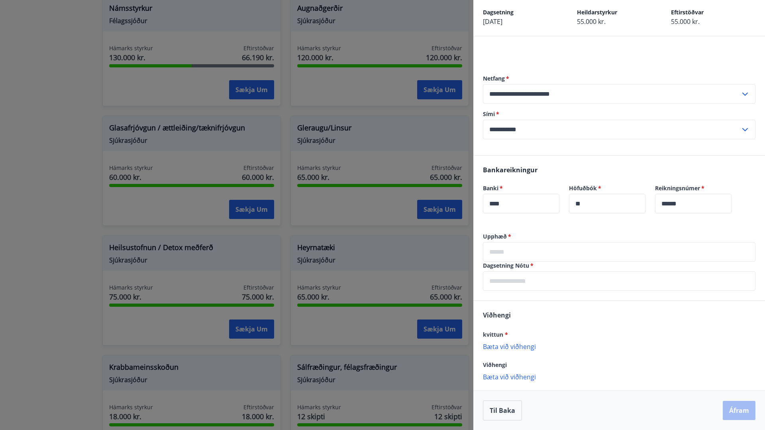
scroll to position [0, 0]
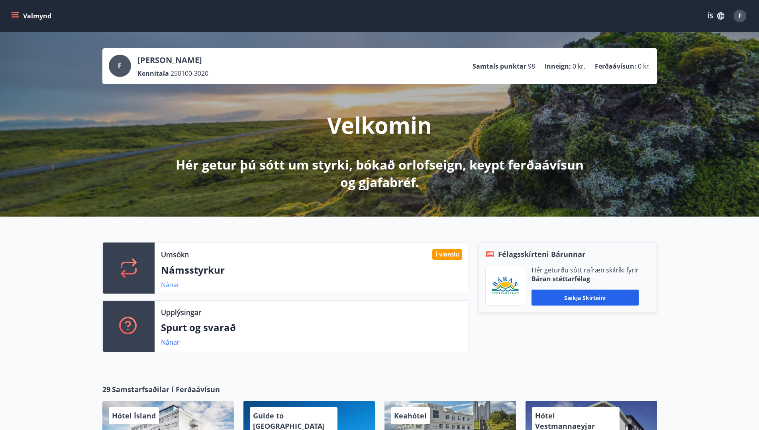
click at [173, 283] on link "Nánar" at bounding box center [170, 284] width 19 height 9
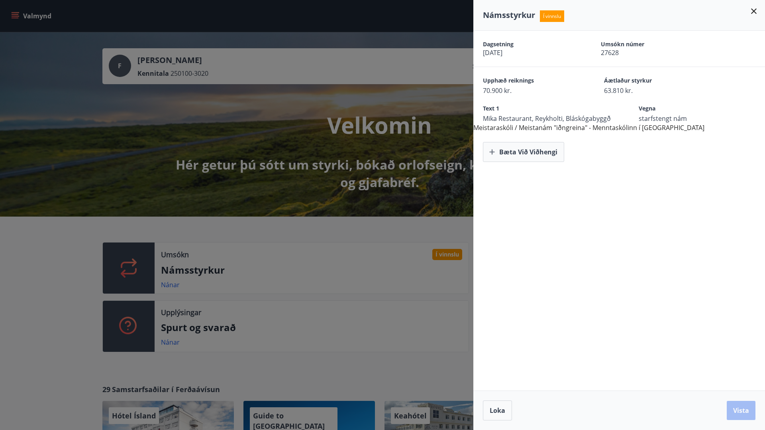
click at [305, 240] on div at bounding box center [382, 215] width 765 height 430
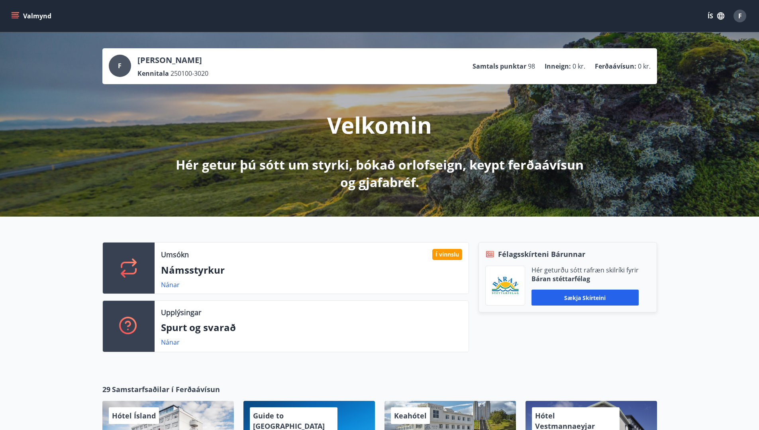
click at [555, 335] on div "Félagsskírteni Bárunnar Hér geturðu sótt rafræn skilríki fyrir Báran stéttarfél…" at bounding box center [563, 300] width 188 height 116
